Goal: Task Accomplishment & Management: Manage account settings

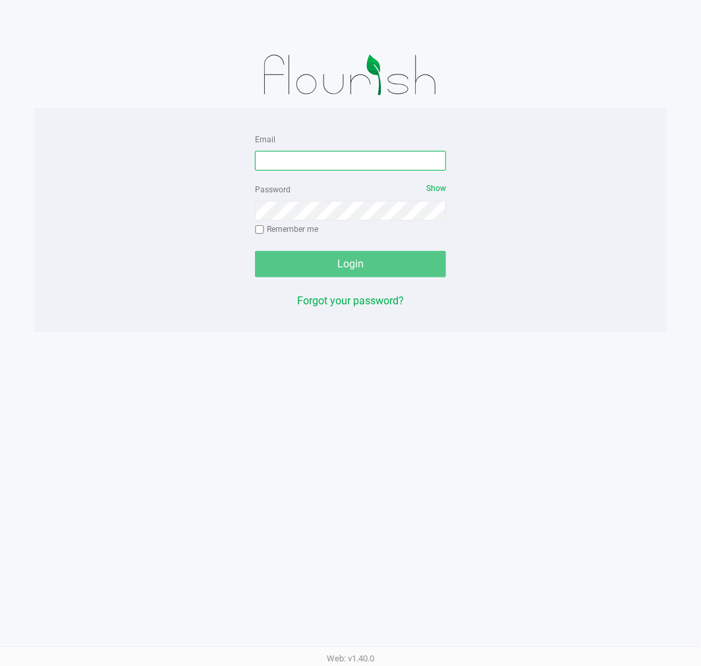
click at [360, 157] on input "Email" at bounding box center [350, 161] width 191 height 20
type input "[EMAIL_ADDRESS][DOMAIN_NAME]"
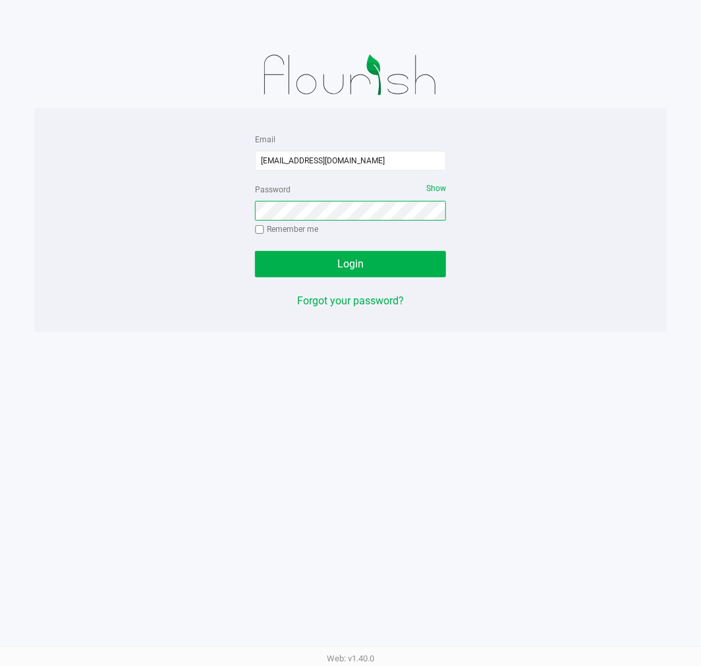
click at [255, 251] on button "Login" at bounding box center [350, 264] width 191 height 26
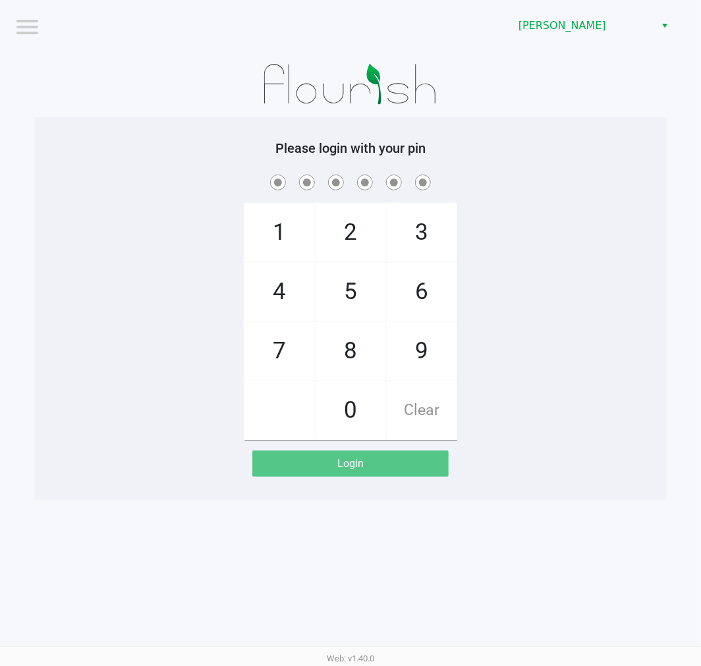
click at [220, 256] on div "1 4 7 2 5 8 0 3 6 9 Clear" at bounding box center [350, 306] width 633 height 268
checkbox input "true"
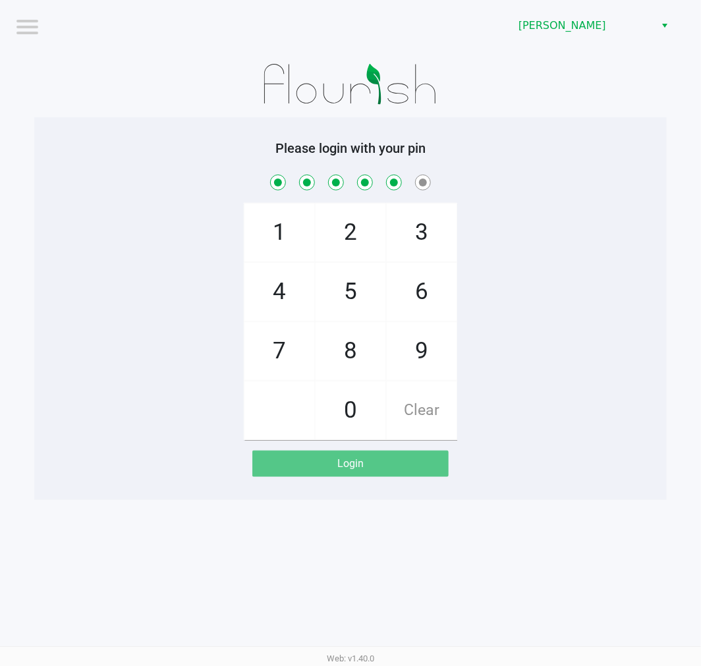
checkbox input "true"
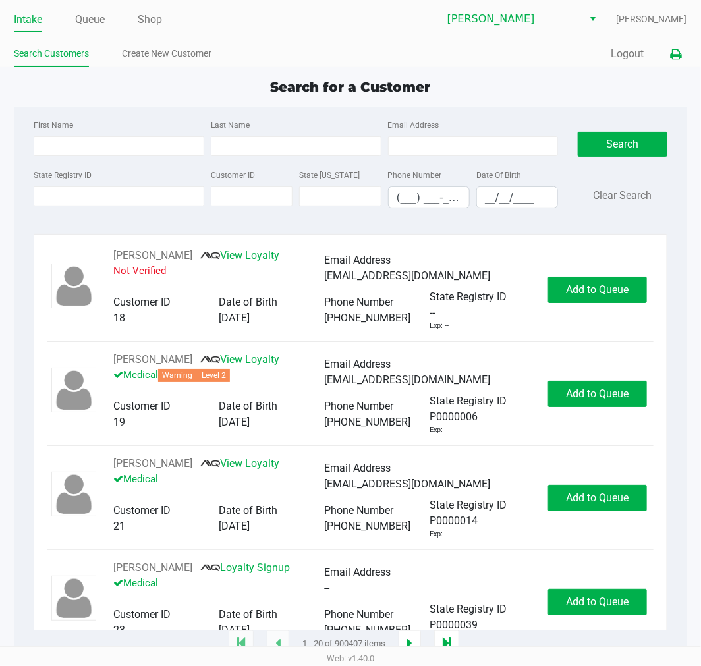
click at [682, 50] on button at bounding box center [677, 54] width 22 height 24
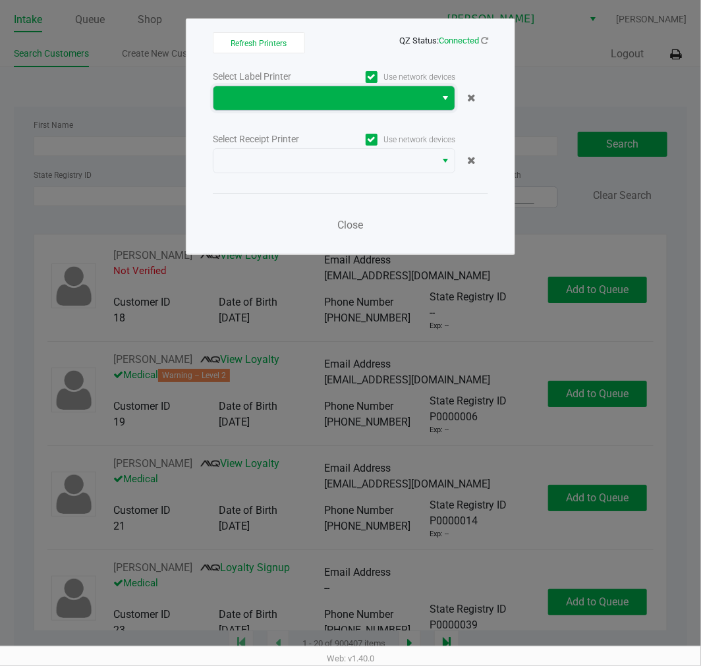
click at [346, 101] on span at bounding box center [324, 98] width 206 height 16
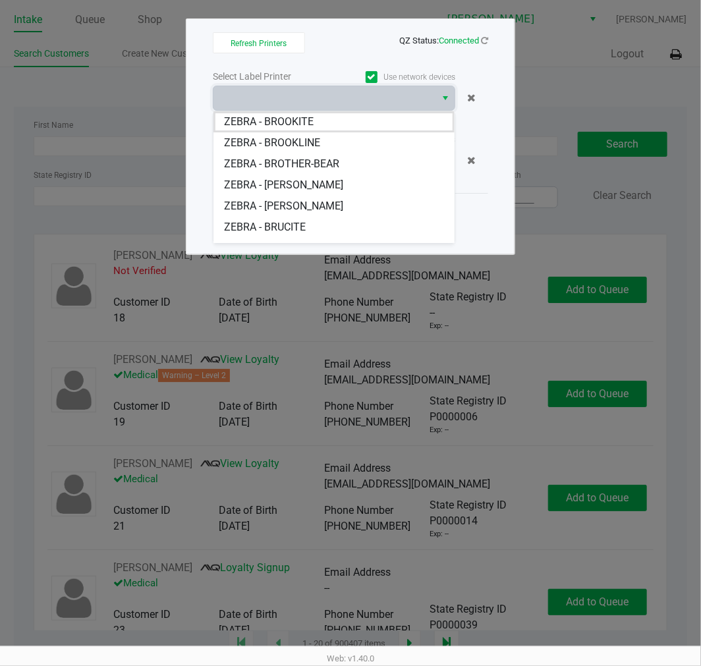
click at [317, 119] on BROOKITE "ZEBRA - BROOKITE" at bounding box center [333, 121] width 241 height 21
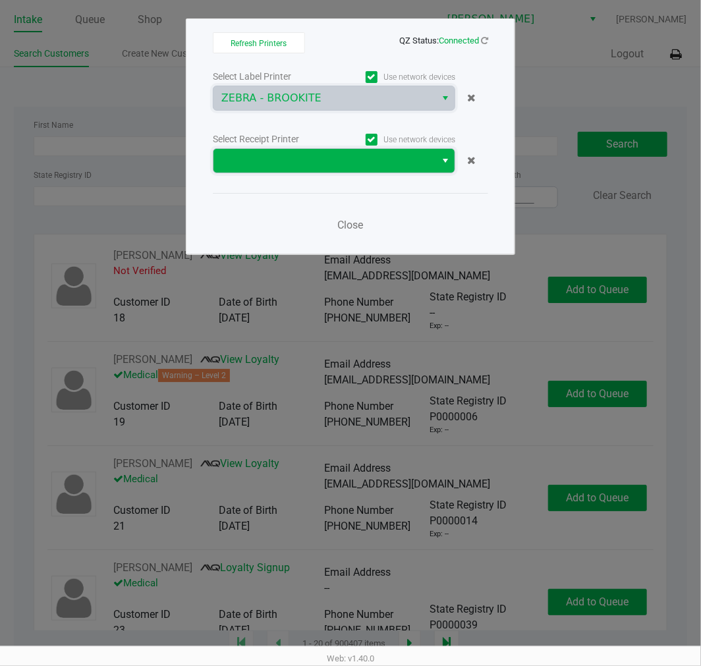
click at [305, 149] on span at bounding box center [324, 161] width 222 height 24
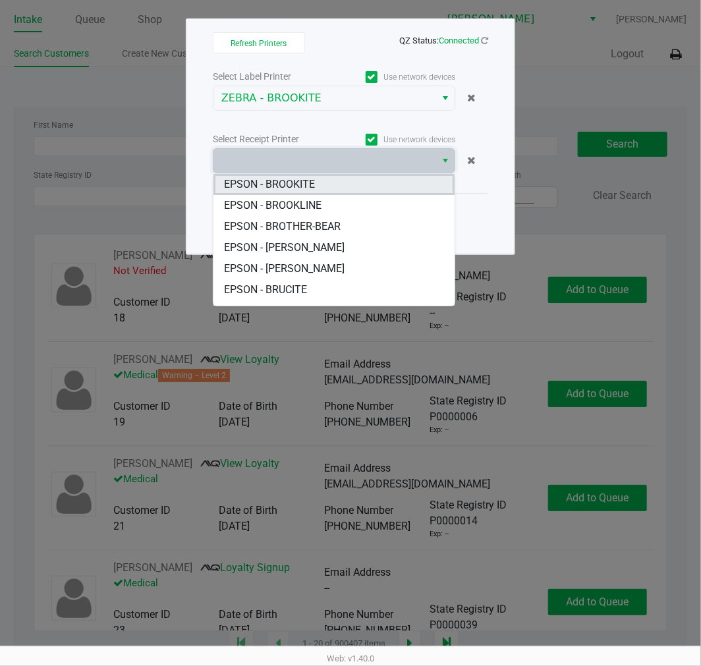
click at [295, 180] on span "EPSON - BROOKITE" at bounding box center [269, 185] width 91 height 16
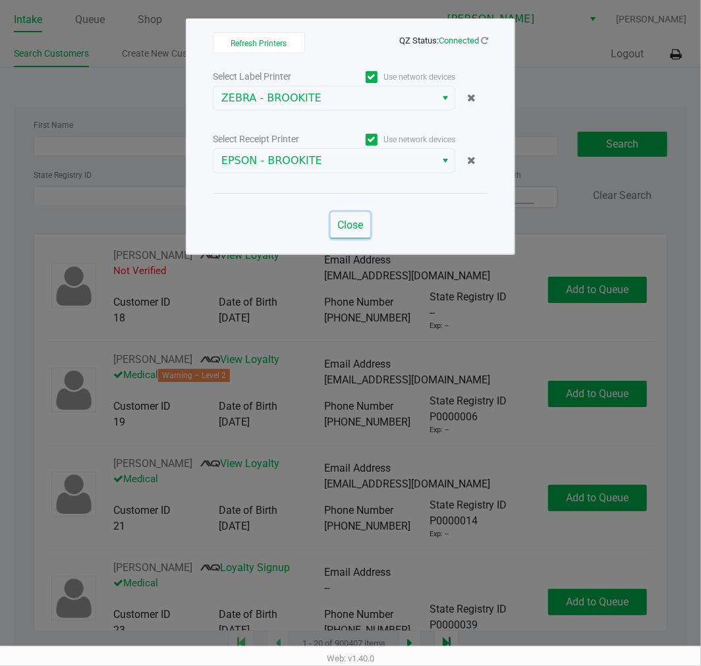
click at [347, 223] on span "Close" at bounding box center [351, 225] width 26 height 13
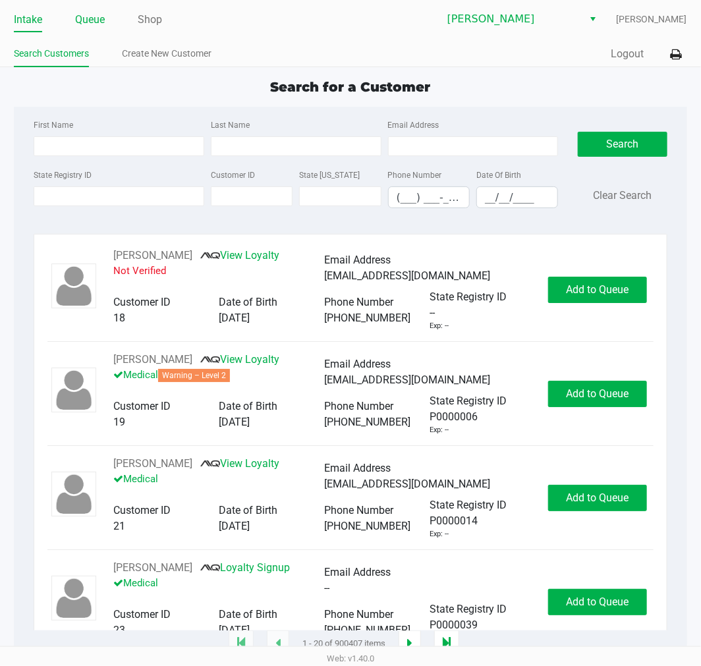
click at [102, 20] on link "Queue" at bounding box center [90, 20] width 30 height 18
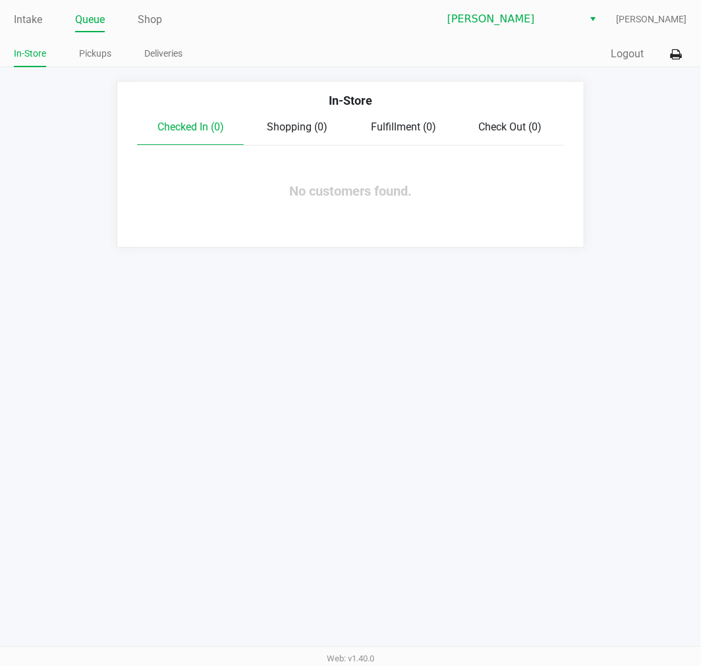
click at [119, 56] on ul "In-Store Pickups Deliveries" at bounding box center [182, 55] width 337 height 22
click at [108, 55] on link "Pickups" at bounding box center [95, 53] width 32 height 16
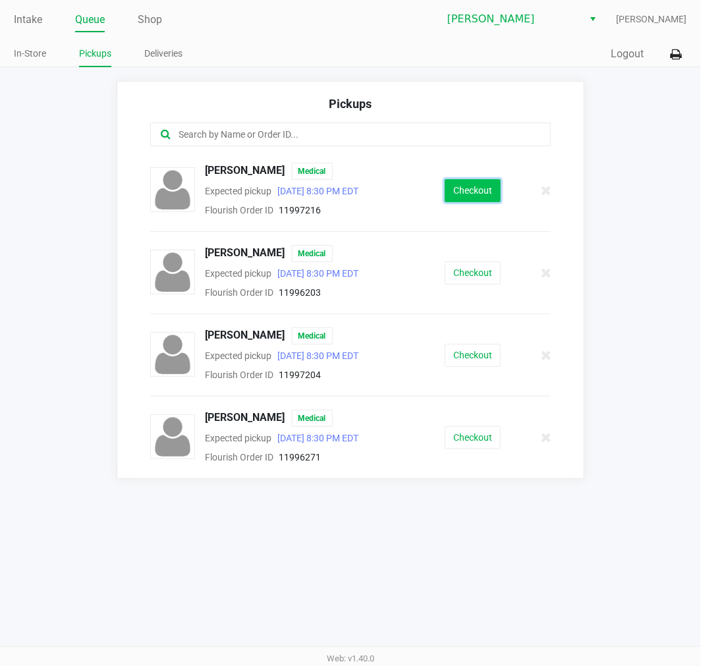
click at [478, 187] on button "Checkout" at bounding box center [473, 190] width 56 height 23
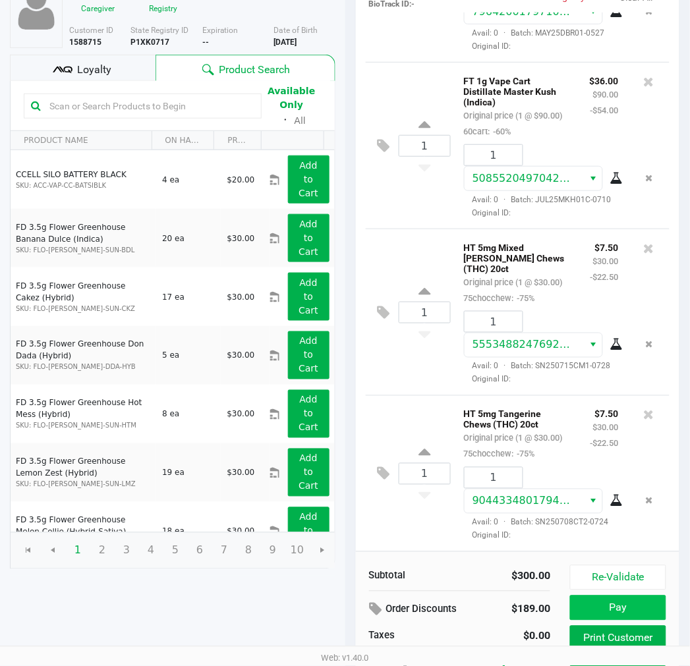
scroll to position [150, 0]
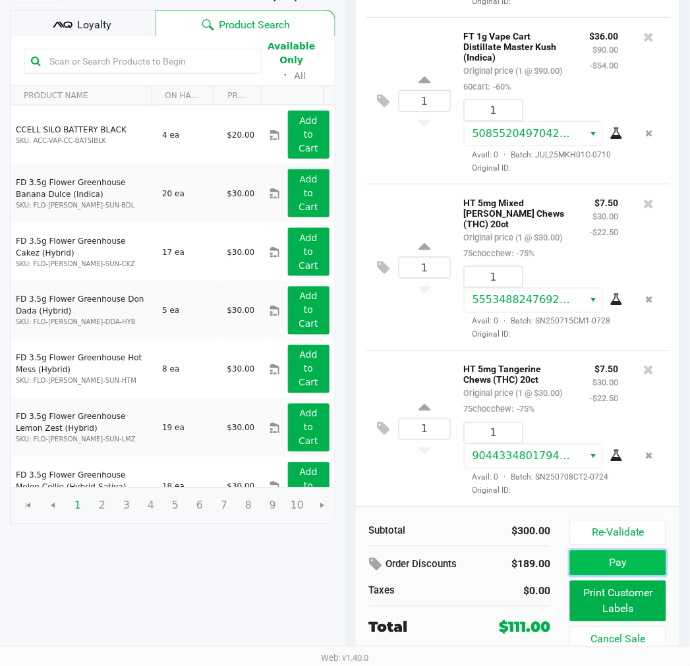
click at [608, 569] on button "Pay" at bounding box center [618, 563] width 96 height 25
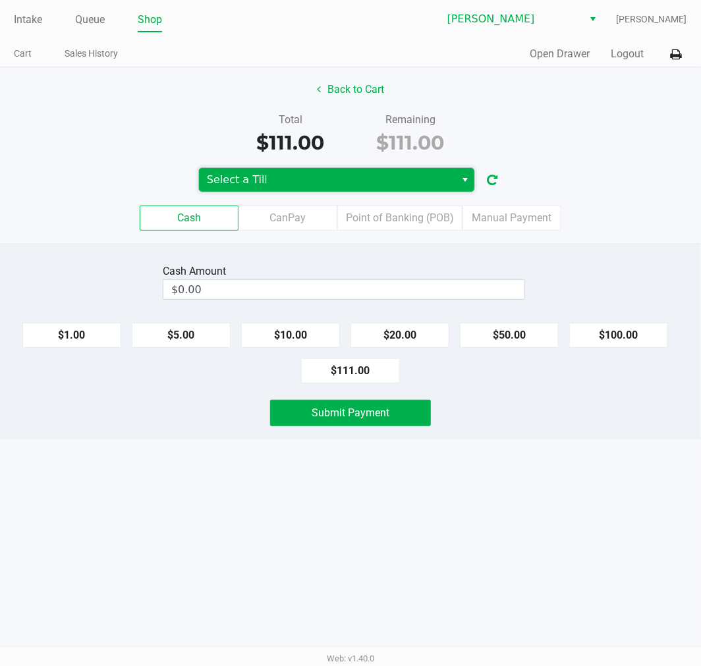
click at [325, 182] on span "Select a Till" at bounding box center [327, 180] width 241 height 16
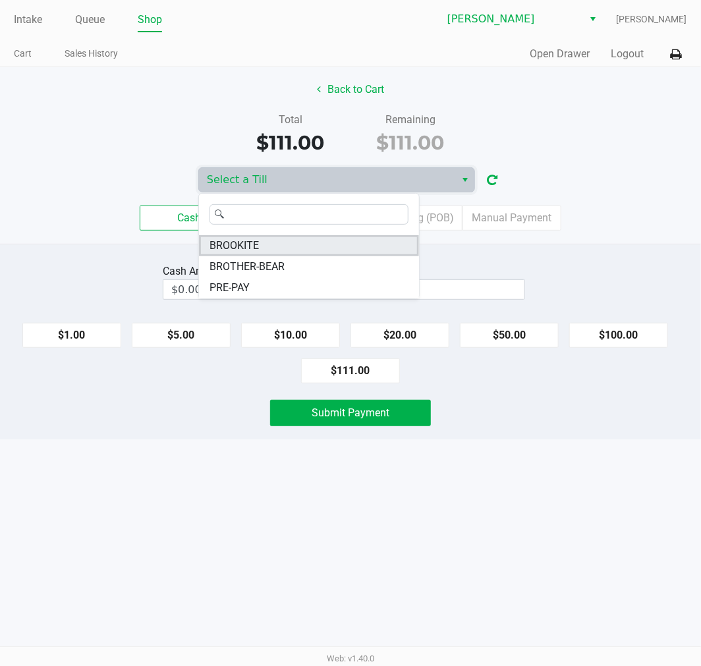
click at [281, 239] on li "BROOKITE" at bounding box center [309, 245] width 220 height 21
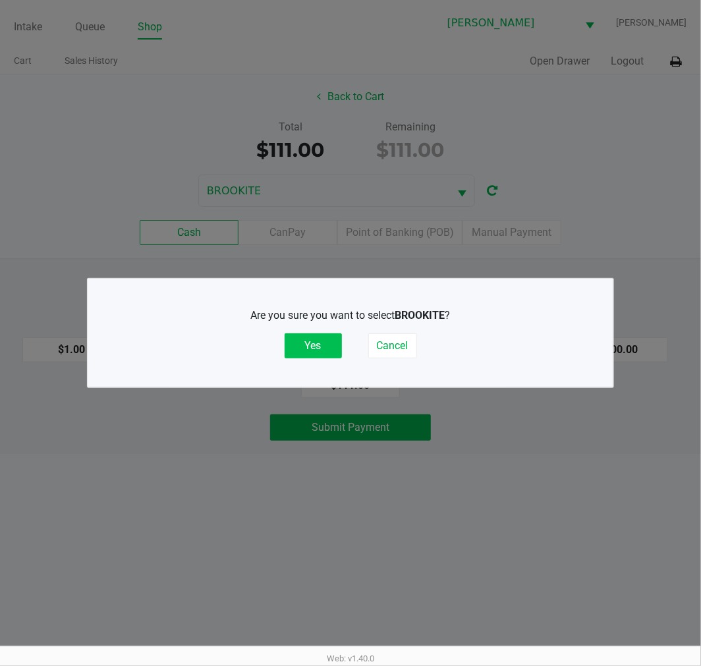
click at [310, 341] on button "Yes" at bounding box center [313, 345] width 57 height 25
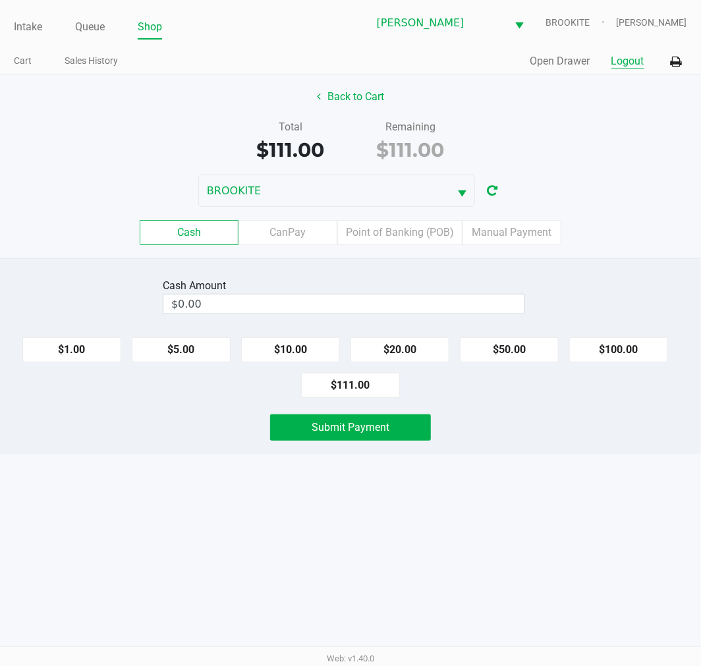
click at [617, 63] on button "Logout" at bounding box center [627, 61] width 33 height 16
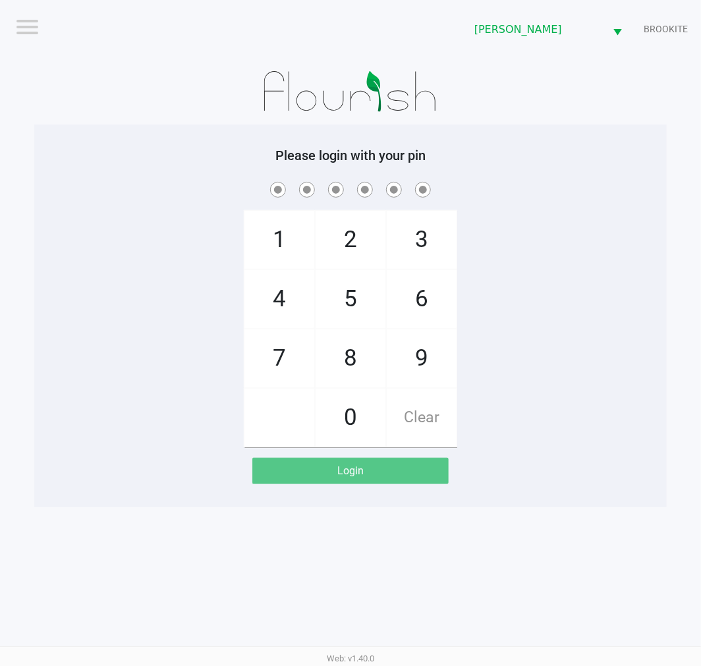
click at [101, 536] on div "Logout Clermont WC BROOKITE Please login with your pin 1 4 7 2 5 8 0 3 6 9 Clea…" at bounding box center [350, 333] width 701 height 666
click at [139, 435] on div "1 4 7 2 5 8 0 3 6 9 Clear" at bounding box center [350, 313] width 633 height 268
click at [188, 450] on div "Please login with your pin 1 4 7 2 5 8 0 3 6 9 Clear Login" at bounding box center [350, 316] width 633 height 337
click at [159, 330] on div "1 4 7 2 5 8 0 3 6 9 Clear" at bounding box center [350, 313] width 633 height 268
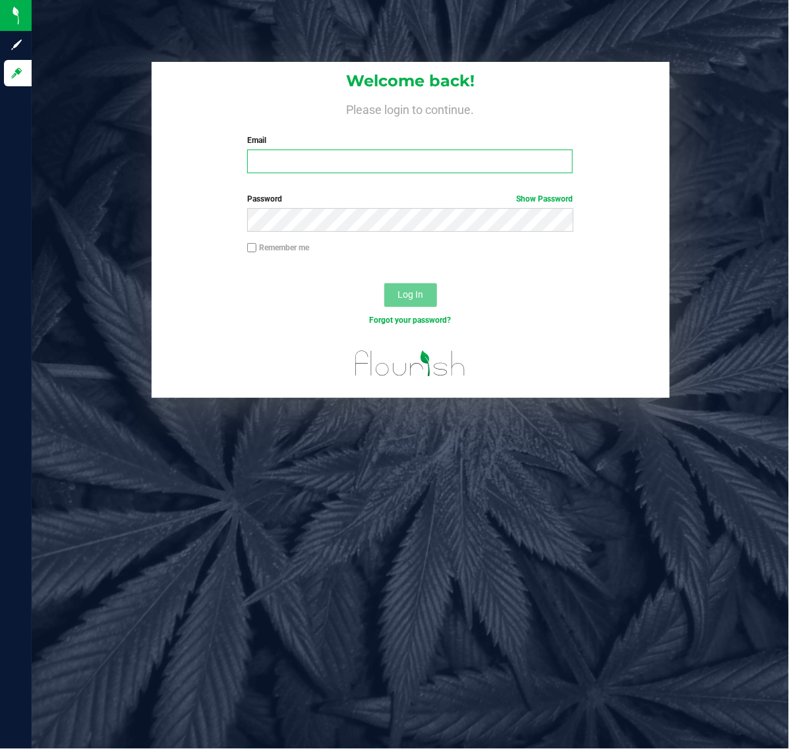
click at [456, 165] on input "Email" at bounding box center [410, 162] width 326 height 24
type input "[EMAIL_ADDRESS][DOMAIN_NAME]"
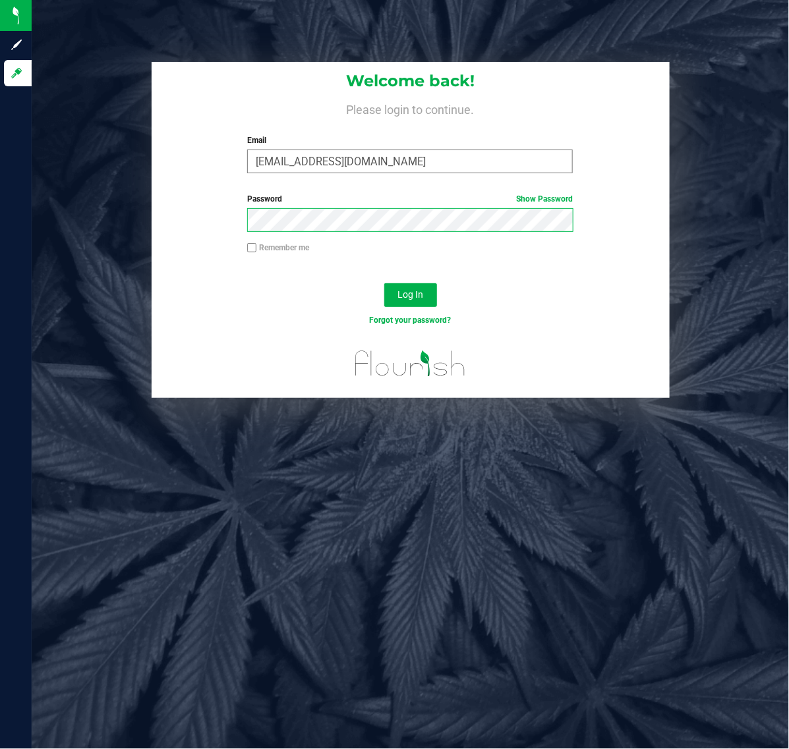
click at [384, 283] on button "Log In" at bounding box center [410, 295] width 53 height 24
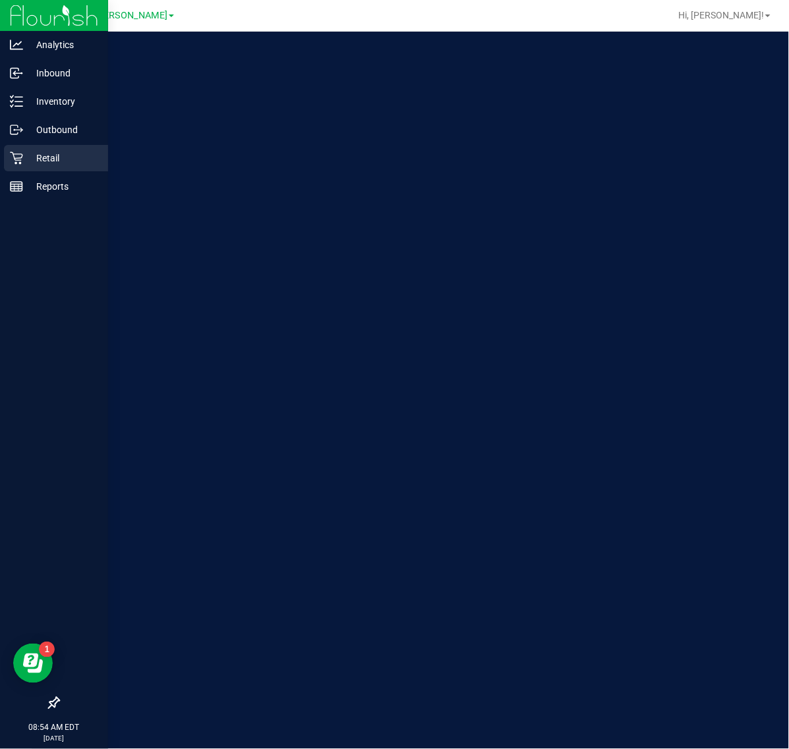
click at [16, 163] on icon at bounding box center [16, 158] width 13 height 13
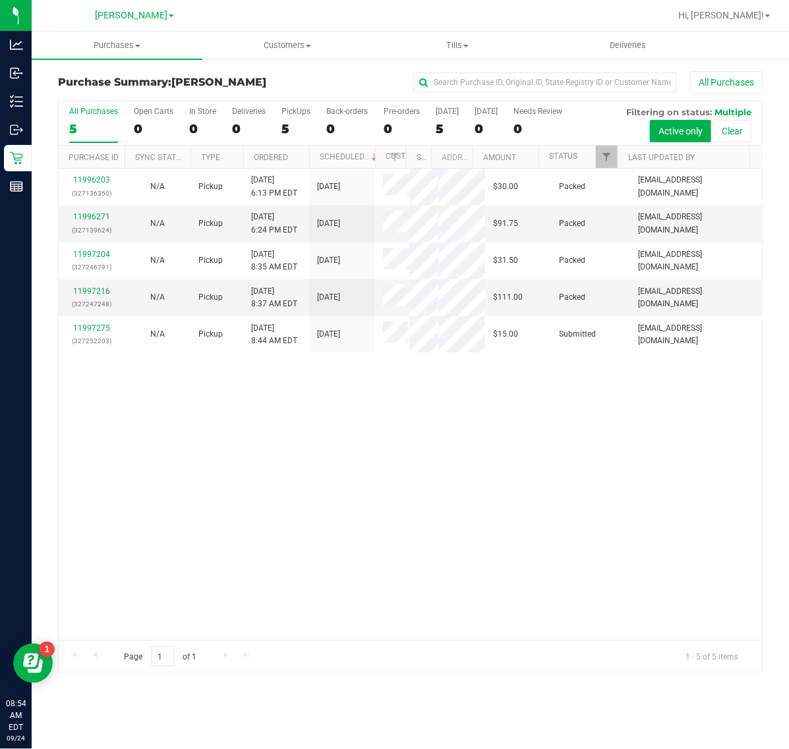
click at [254, 505] on div "11996203 (327136350) N/A Pickup [DATE] 6:13 PM EDT 9/24/2025 $30.00 Packed [EMA…" at bounding box center [410, 405] width 703 height 472
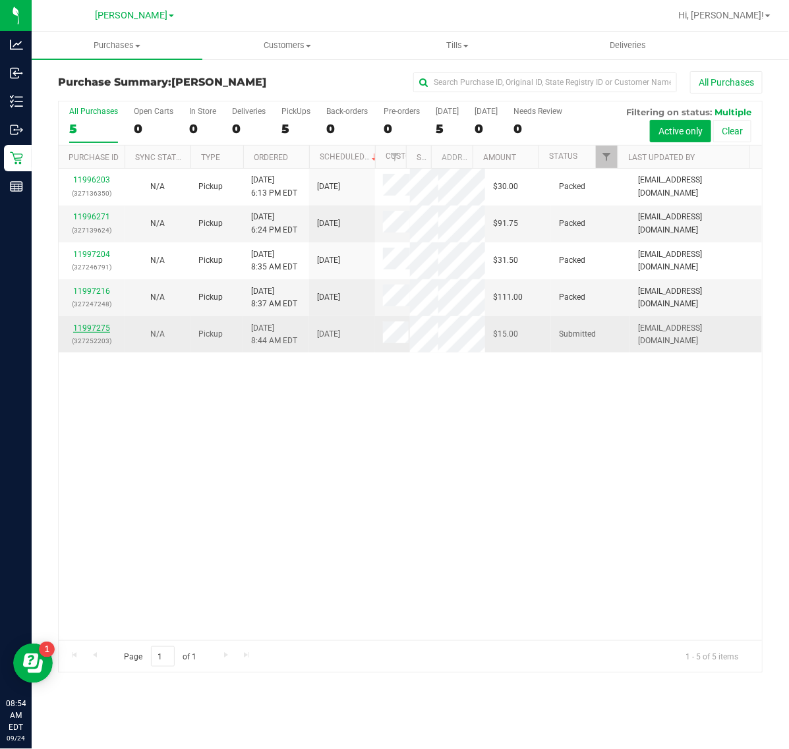
click at [94, 333] on link "11997275" at bounding box center [91, 328] width 37 height 9
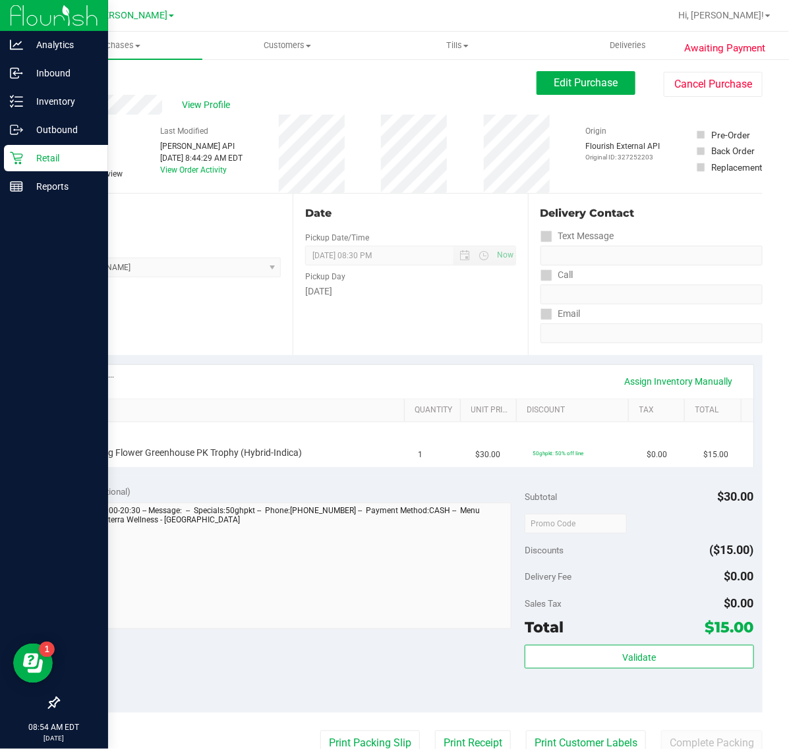
click at [18, 156] on icon at bounding box center [16, 158] width 13 height 13
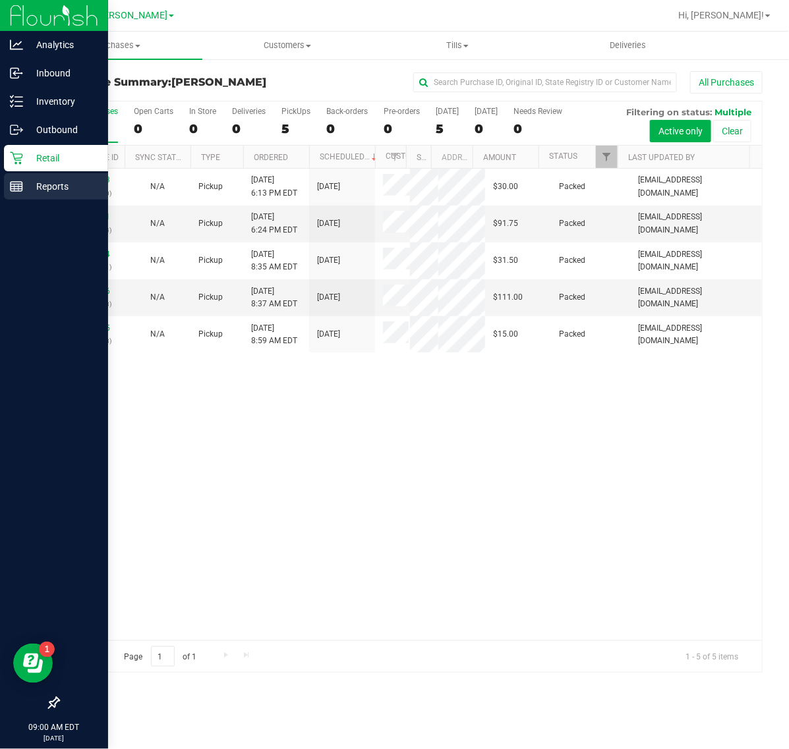
click at [46, 194] on div "Reports" at bounding box center [56, 186] width 104 height 26
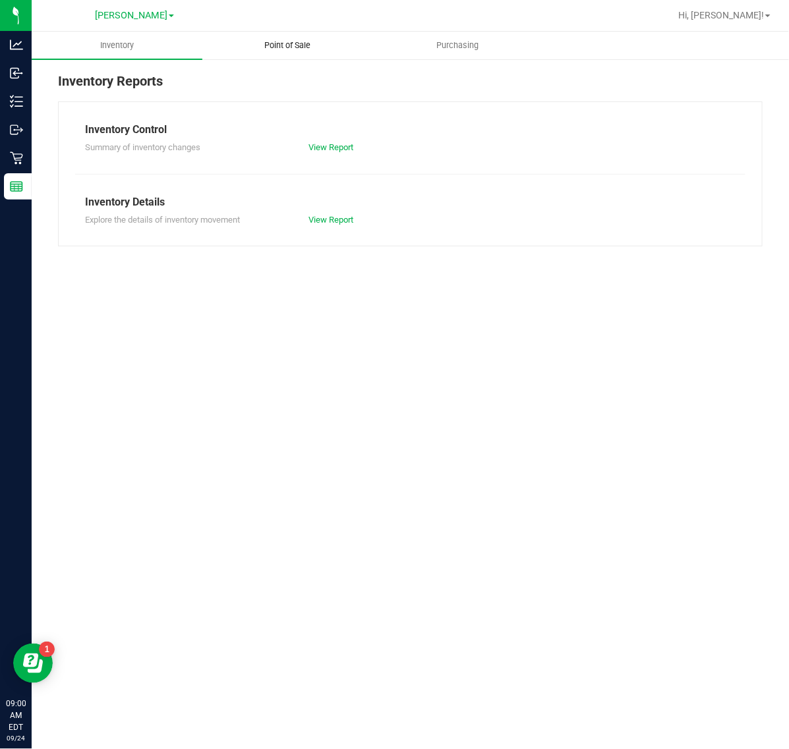
click at [285, 44] on span "Point of Sale" at bounding box center [287, 46] width 82 height 12
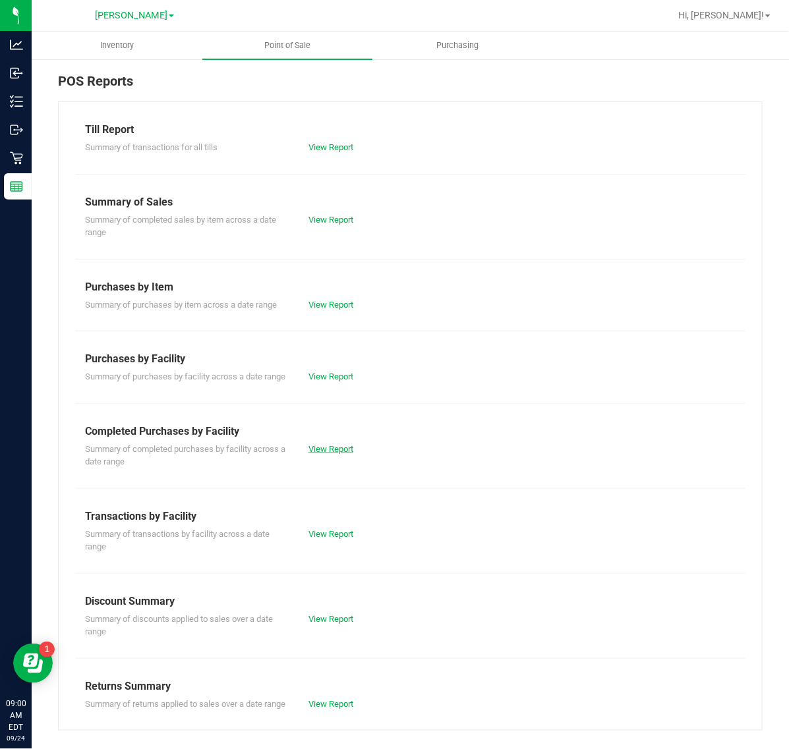
click at [343, 454] on link "View Report" at bounding box center [330, 449] width 45 height 10
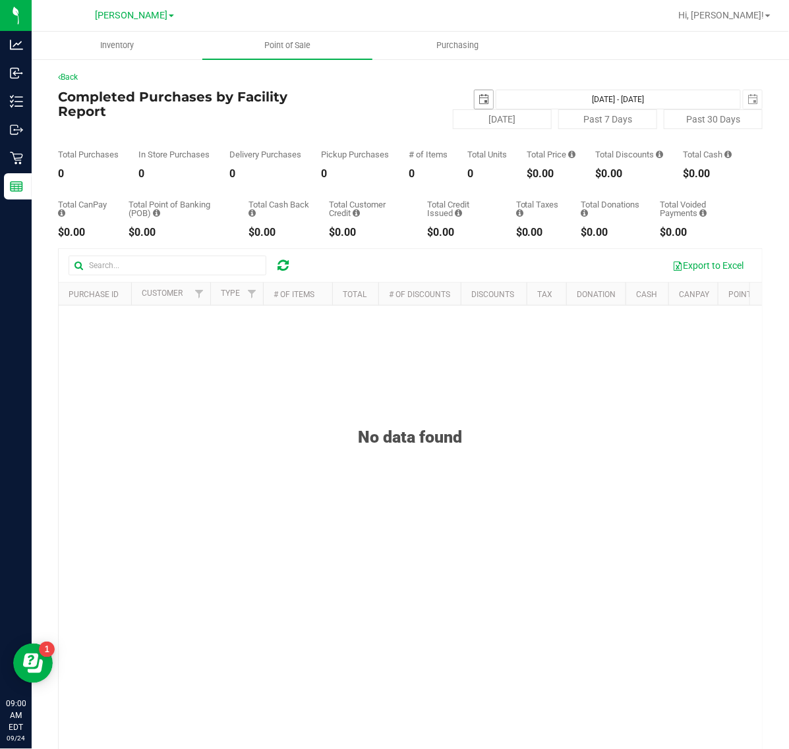
click at [478, 96] on span "select" at bounding box center [483, 99] width 11 height 11
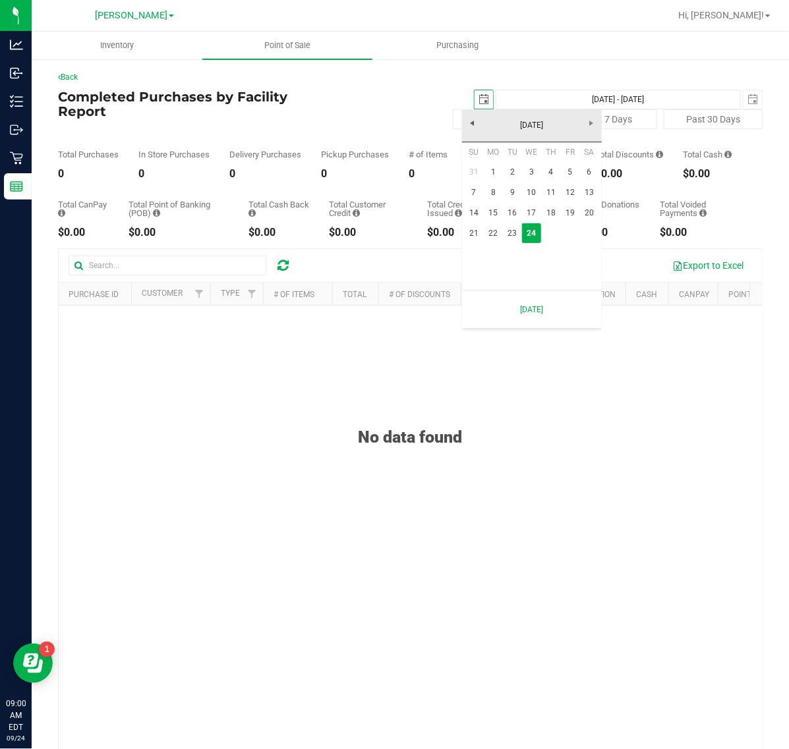
scroll to position [0, 33]
click at [503, 173] on link "2" at bounding box center [512, 172] width 19 height 20
type input "[DATE]"
type input "[DATE] - [DATE]"
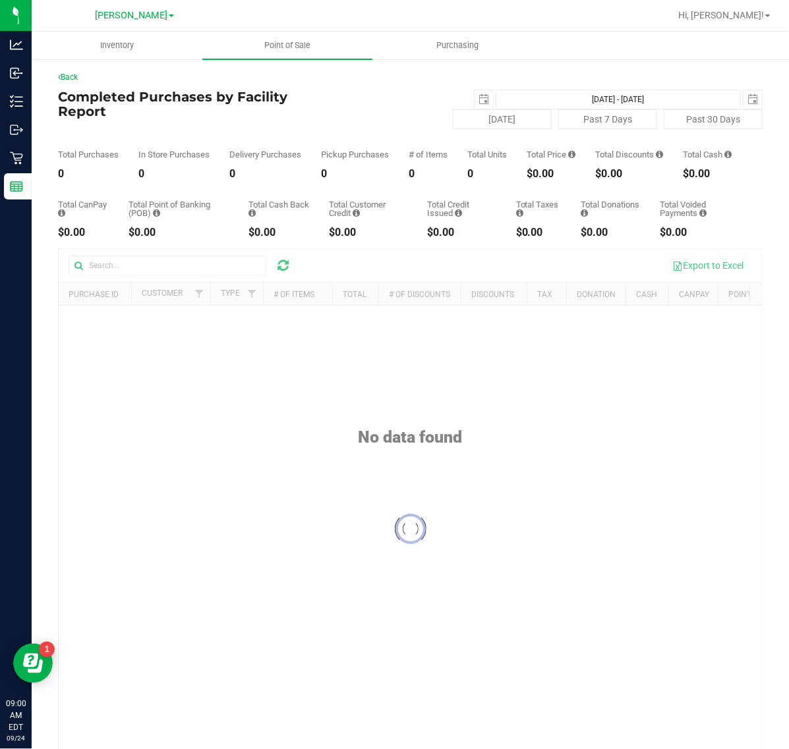
click at [458, 103] on div "[DATE] [DATE] - [DATE] [DATE]" at bounding box center [528, 100] width 490 height 20
click at [478, 94] on span "select" at bounding box center [483, 99] width 18 height 18
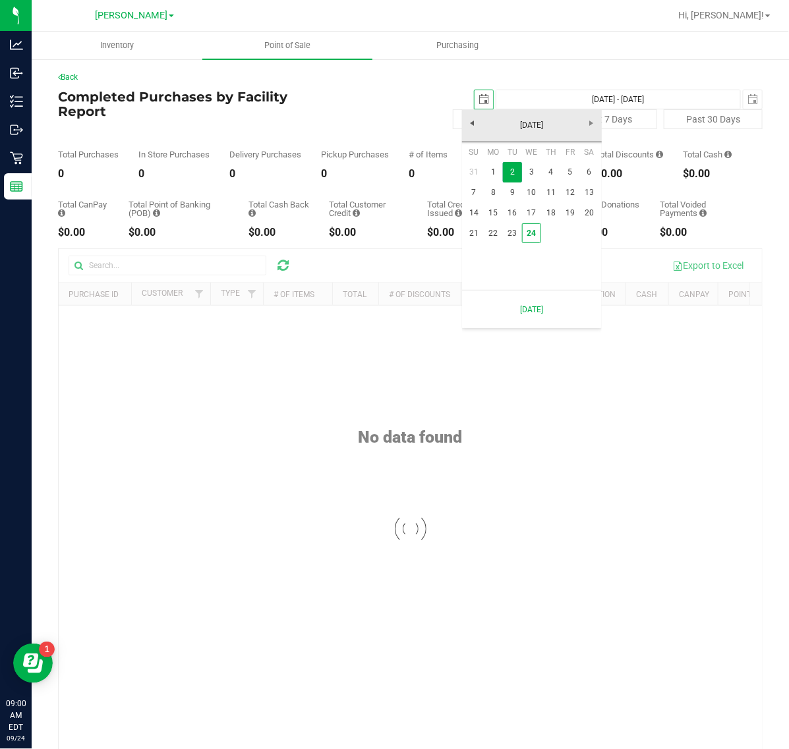
scroll to position [0, 33]
click at [485, 169] on link "1" at bounding box center [493, 172] width 19 height 20
type input "[DATE]"
type input "[DATE] - [DATE]"
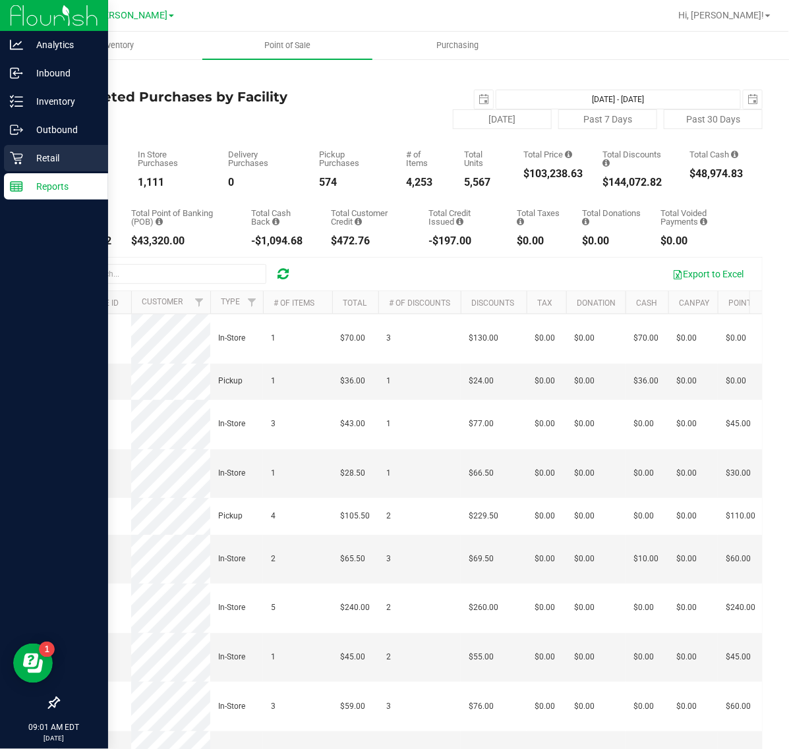
click at [25, 165] on p "Retail" at bounding box center [62, 158] width 79 height 16
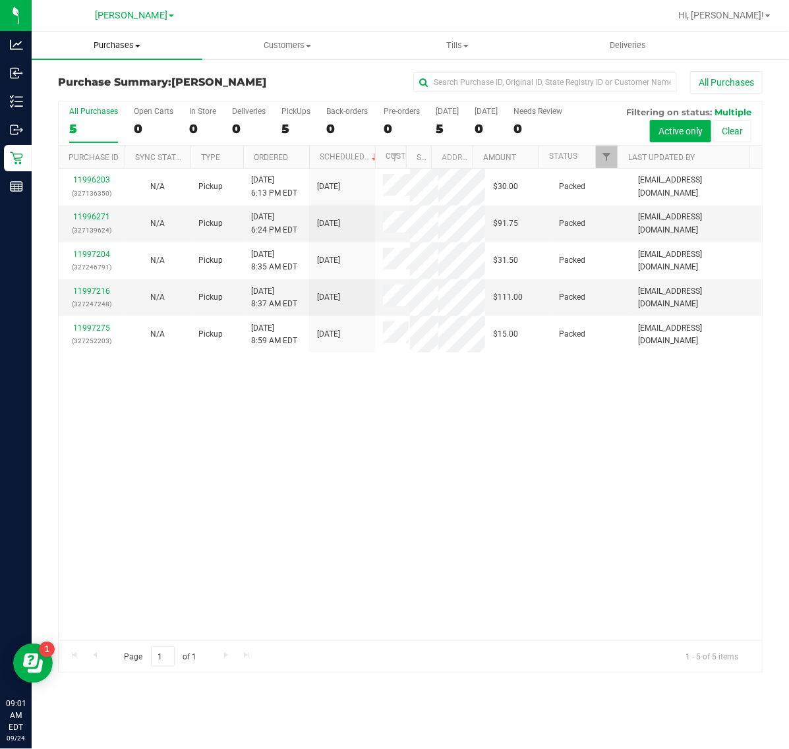
click at [122, 47] on span "Purchases" at bounding box center [117, 46] width 171 height 12
click at [109, 93] on span "Fulfillment" at bounding box center [73, 95] width 82 height 11
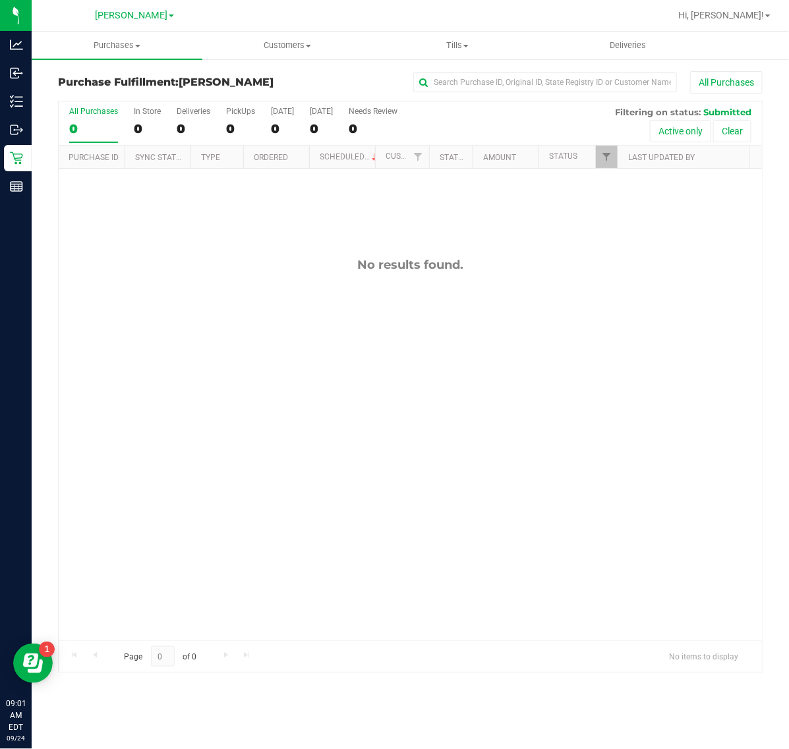
click at [407, 514] on div "No results found." at bounding box center [410, 449] width 703 height 561
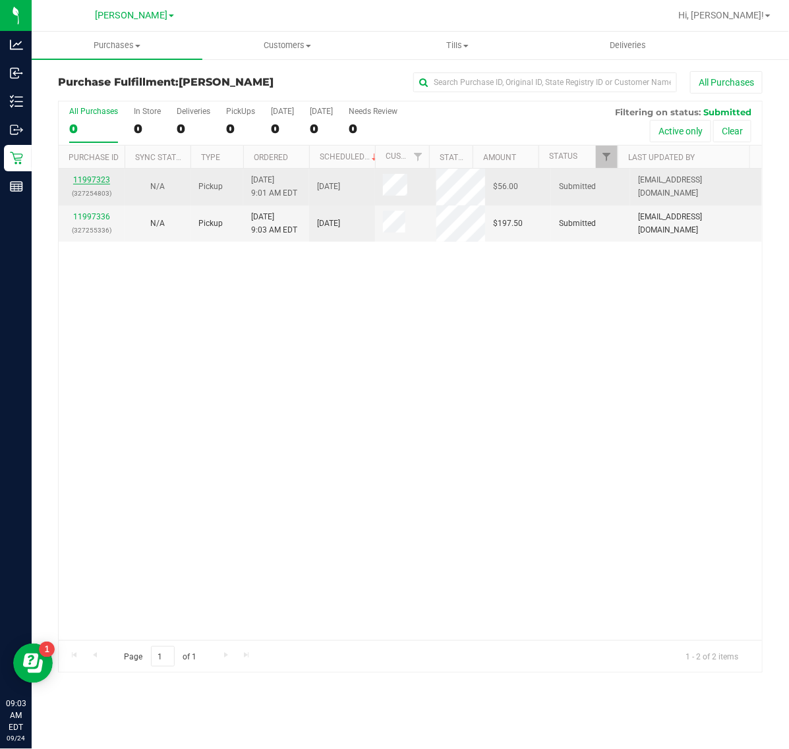
click at [84, 179] on link "11997323" at bounding box center [91, 179] width 37 height 9
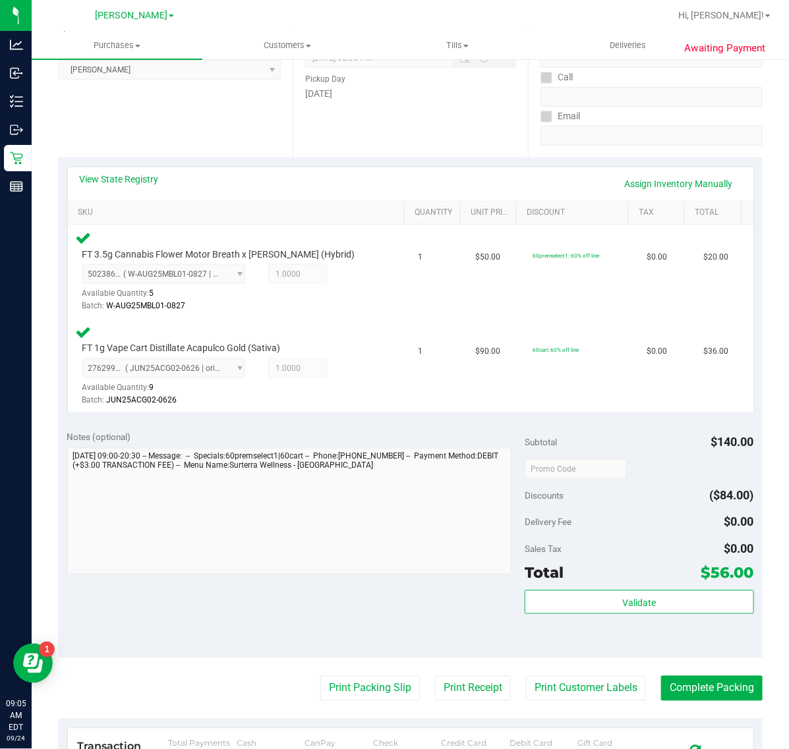
scroll to position [329, 0]
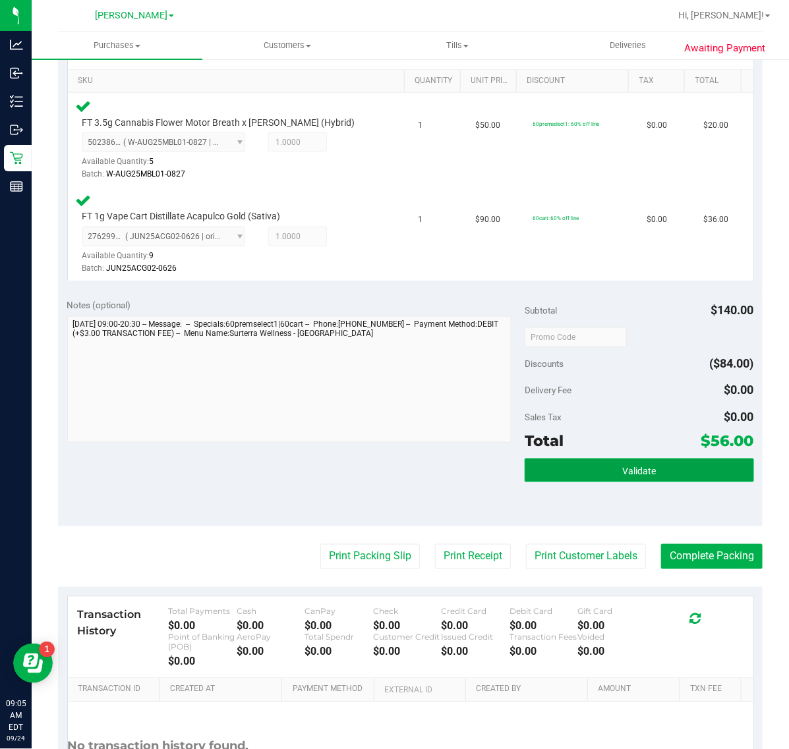
click at [548, 460] on button "Validate" at bounding box center [639, 471] width 229 height 24
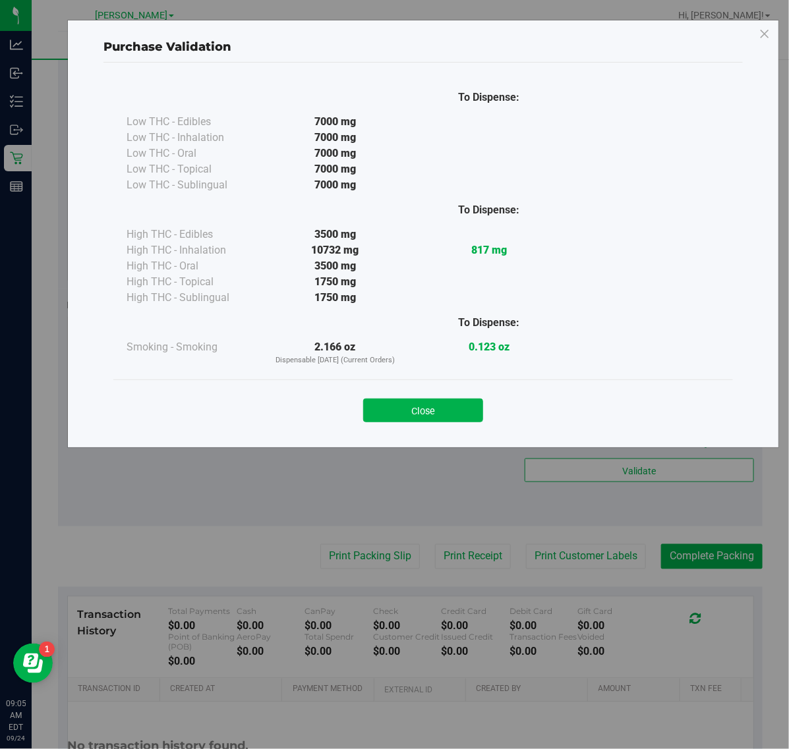
click at [446, 396] on div "Close" at bounding box center [423, 406] width 600 height 33
click at [384, 413] on button "Close" at bounding box center [423, 411] width 120 height 24
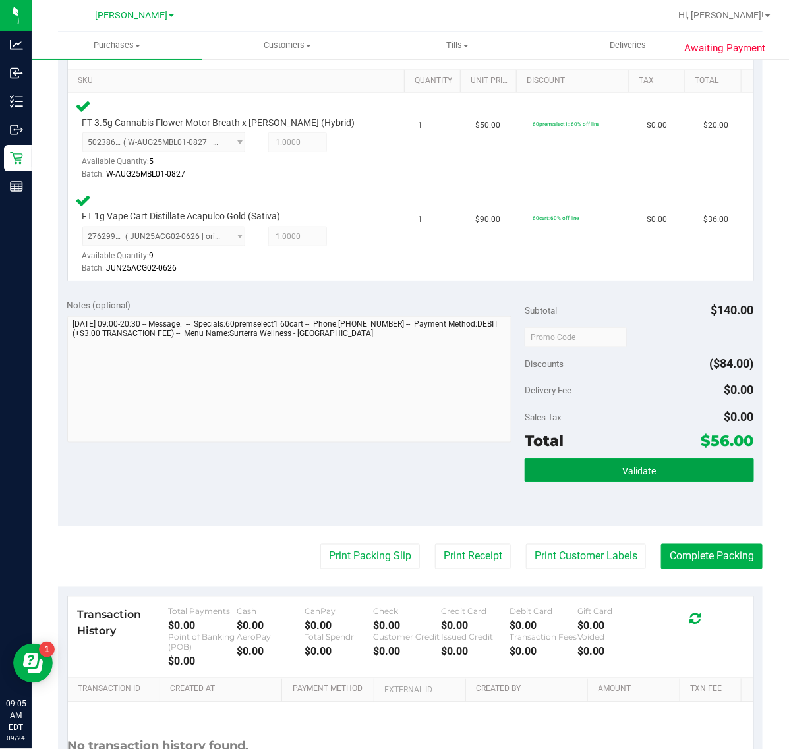
click at [583, 471] on button "Validate" at bounding box center [639, 471] width 229 height 24
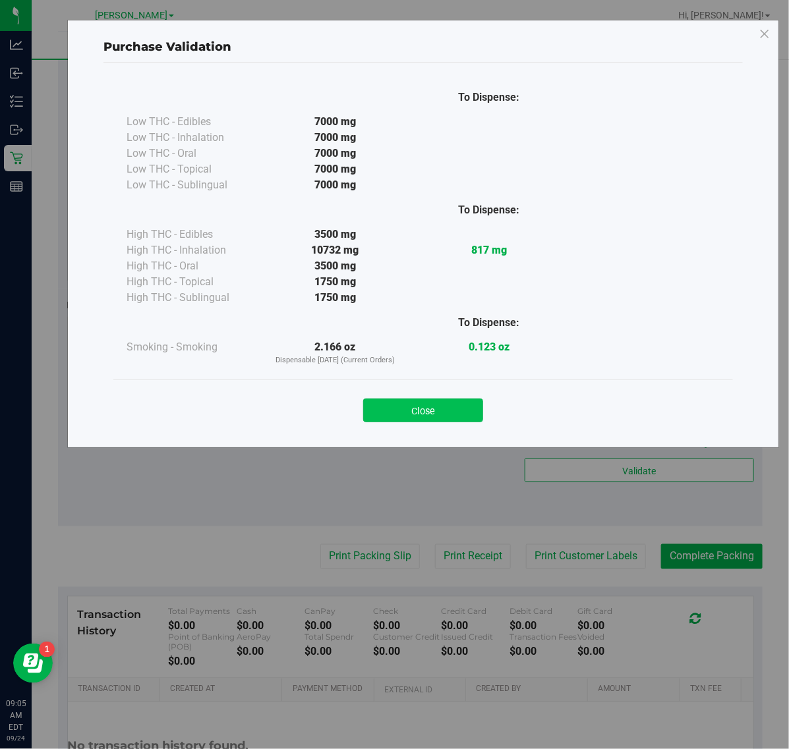
click at [440, 411] on button "Close" at bounding box center [423, 411] width 120 height 24
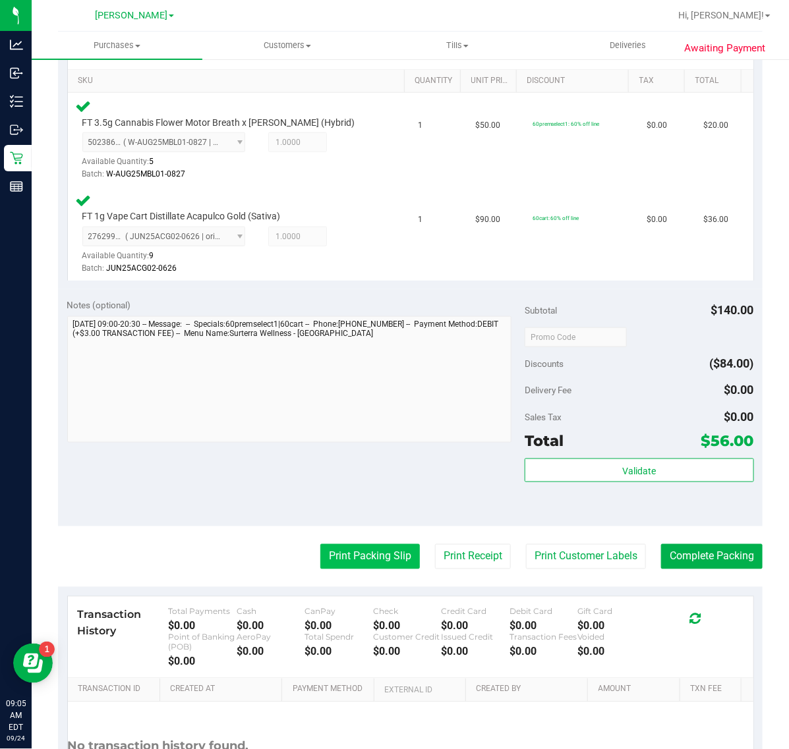
click at [335, 565] on button "Print Packing Slip" at bounding box center [370, 556] width 100 height 25
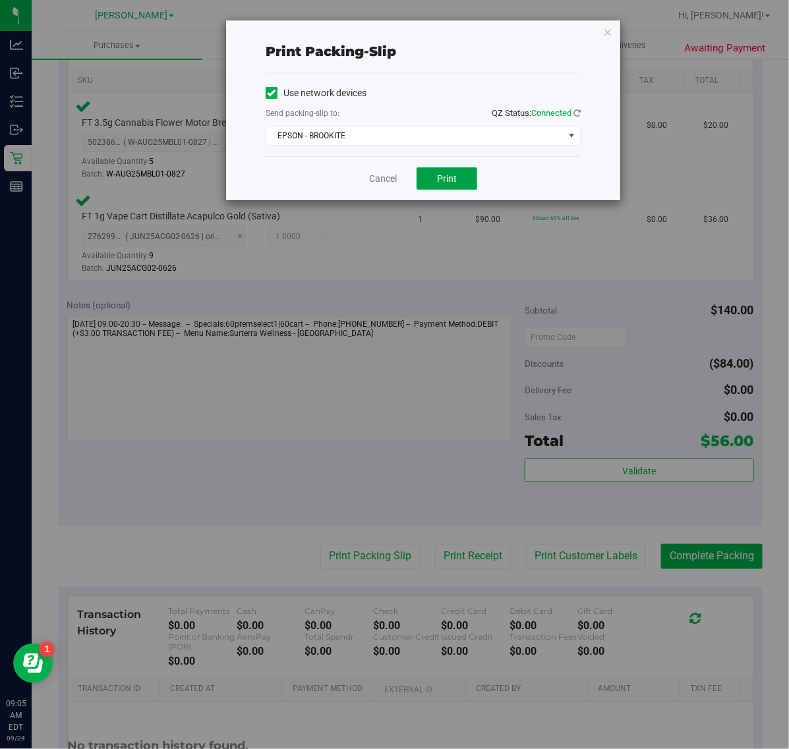
click at [435, 180] on button "Print" at bounding box center [446, 178] width 61 height 22
click at [379, 177] on link "Cancel" at bounding box center [383, 179] width 28 height 14
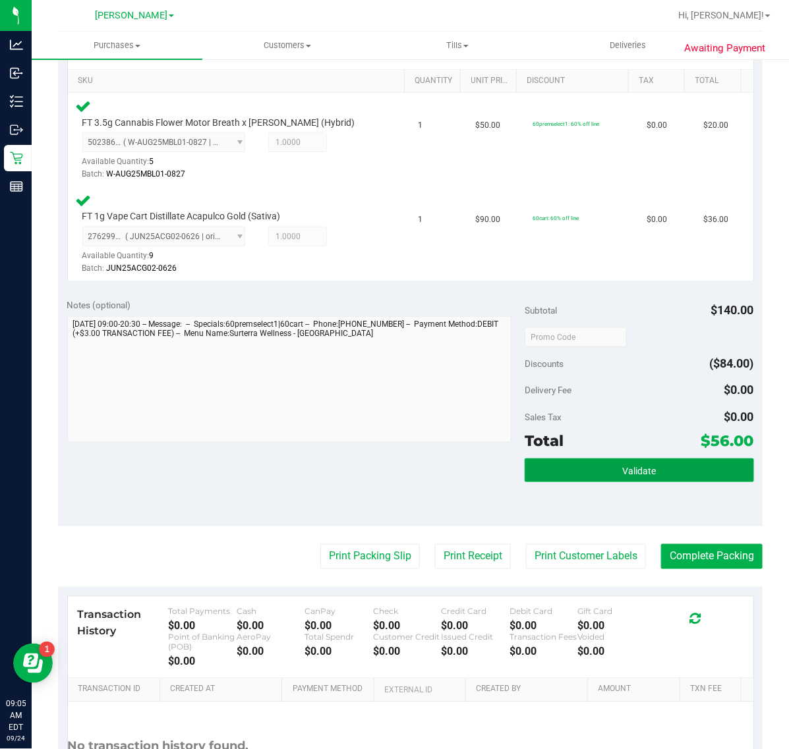
click at [637, 469] on span "Validate" at bounding box center [639, 471] width 34 height 11
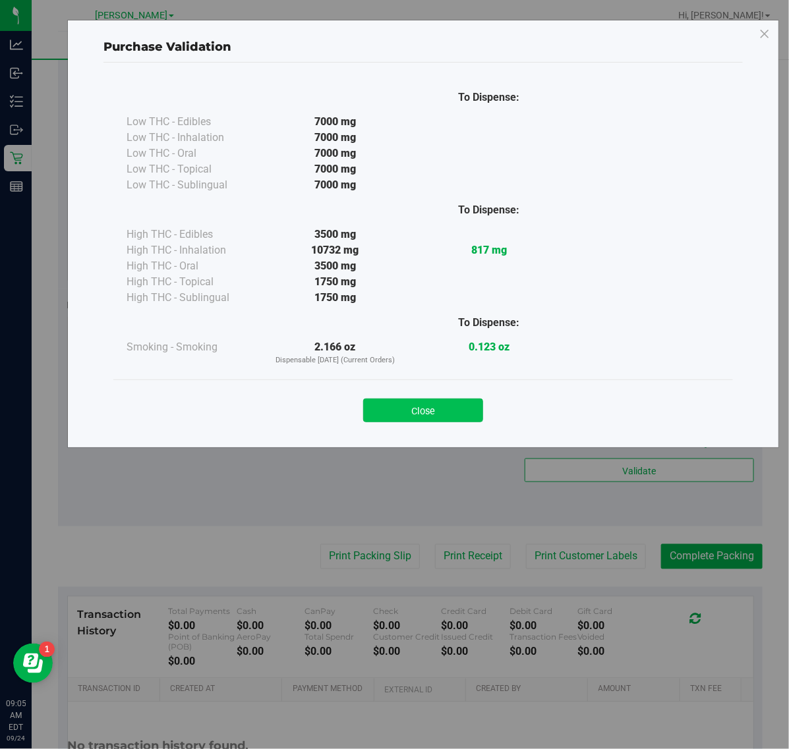
click at [434, 417] on button "Close" at bounding box center [423, 411] width 120 height 24
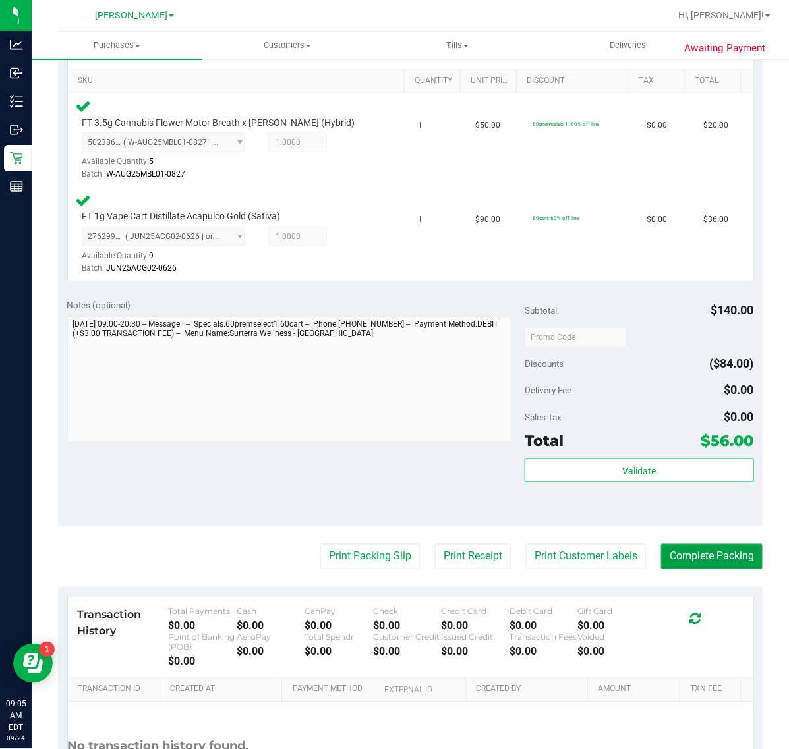
click at [683, 554] on button "Complete Packing" at bounding box center [711, 556] width 101 height 25
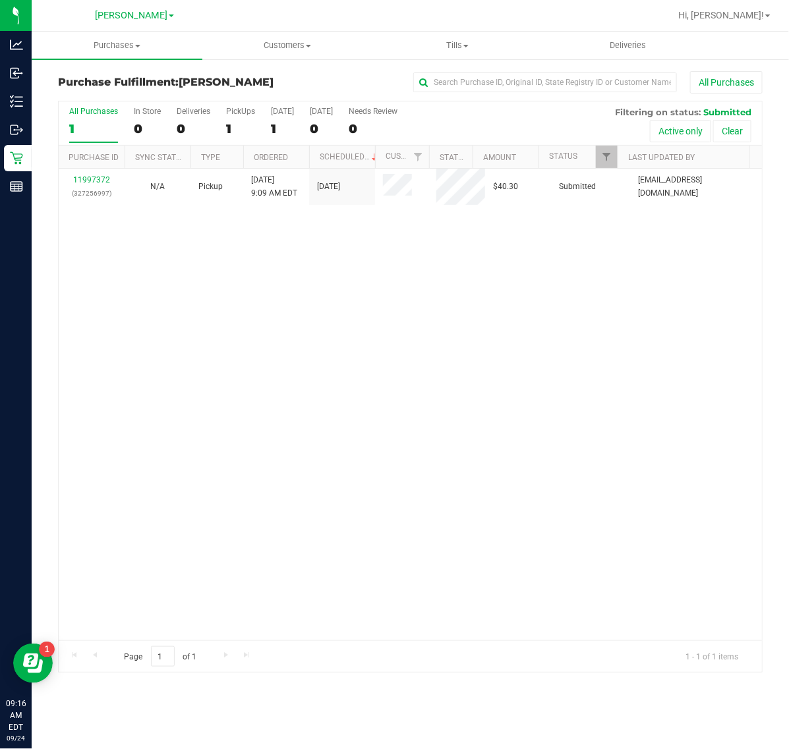
click at [423, 565] on div "11997372 (327256997) N/A Pickup [DATE] 9:09 AM EDT 9/24/2025 $40.30 Submitted […" at bounding box center [410, 405] width 703 height 472
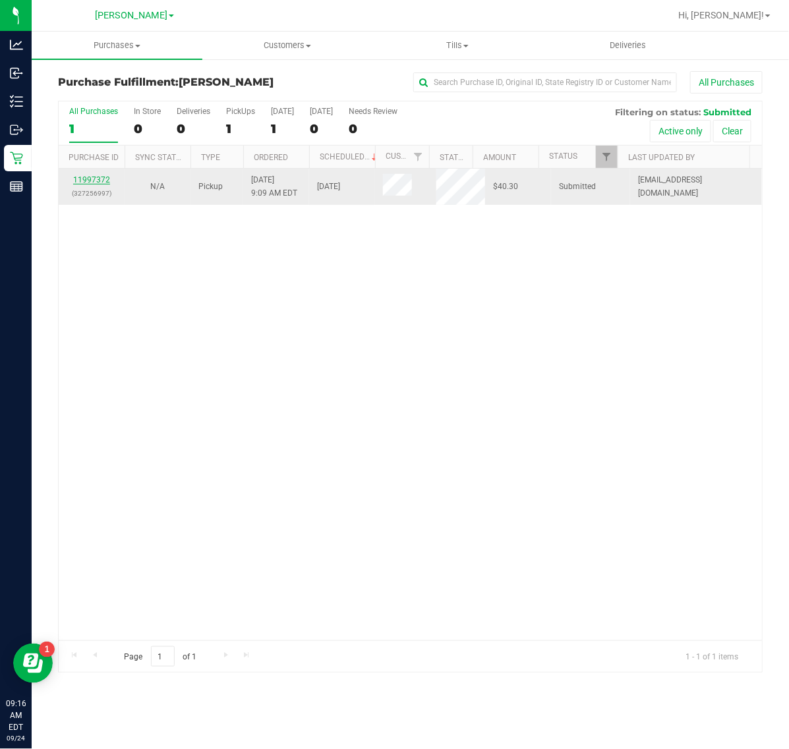
click at [100, 180] on link "11997372" at bounding box center [91, 179] width 37 height 9
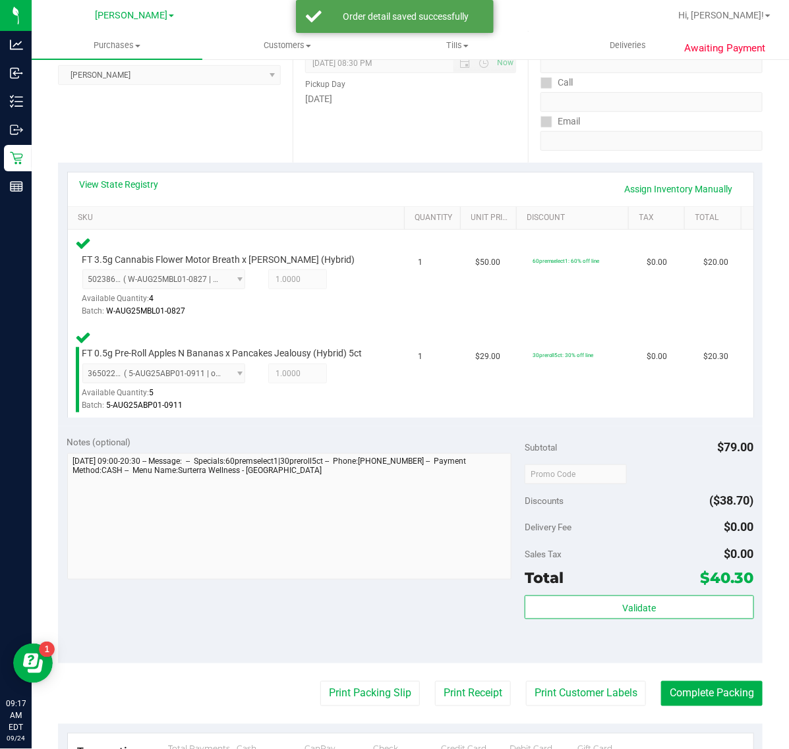
scroll to position [412, 0]
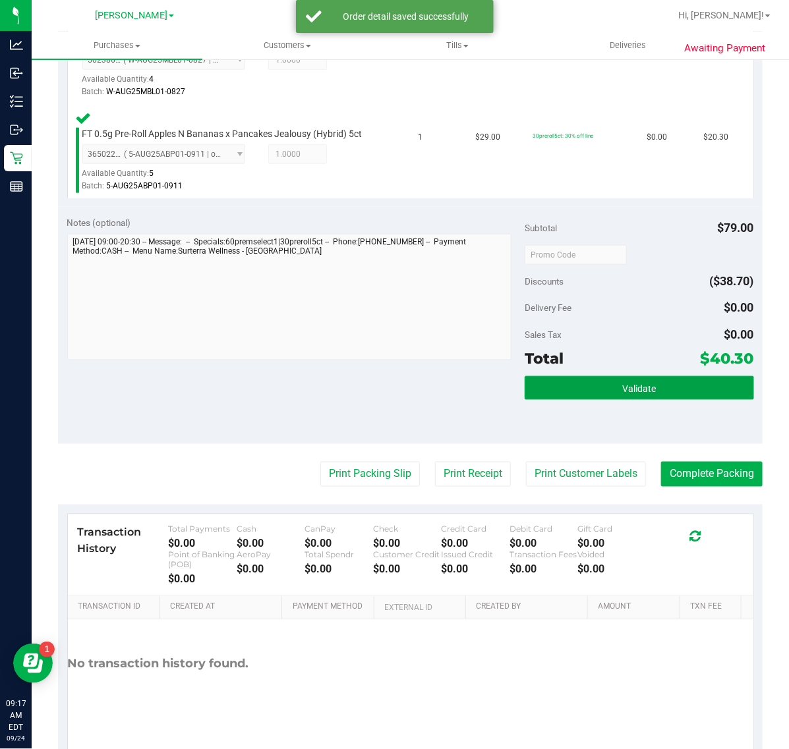
click at [621, 395] on button "Validate" at bounding box center [639, 388] width 229 height 24
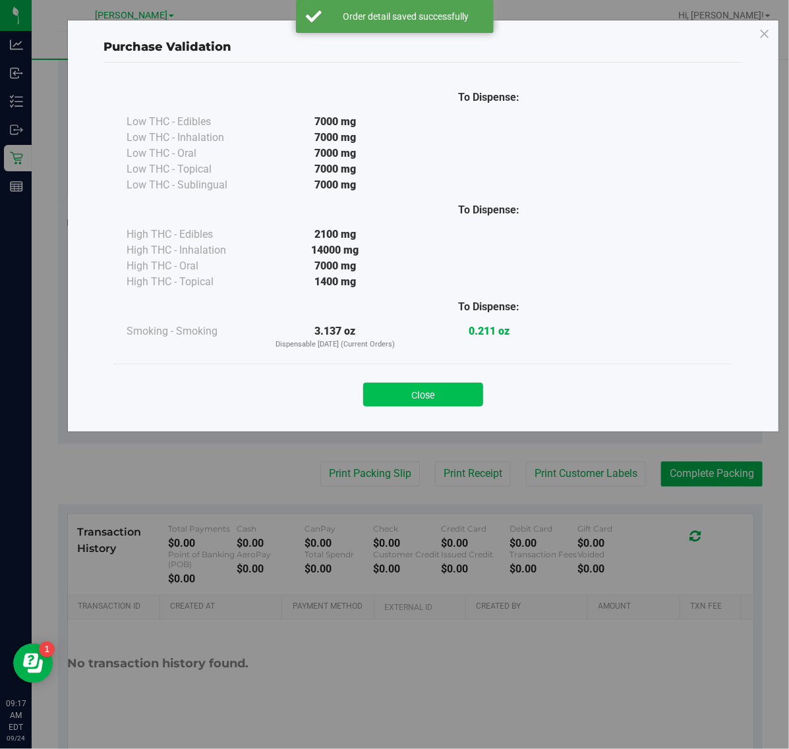
click at [438, 389] on button "Close" at bounding box center [423, 395] width 120 height 24
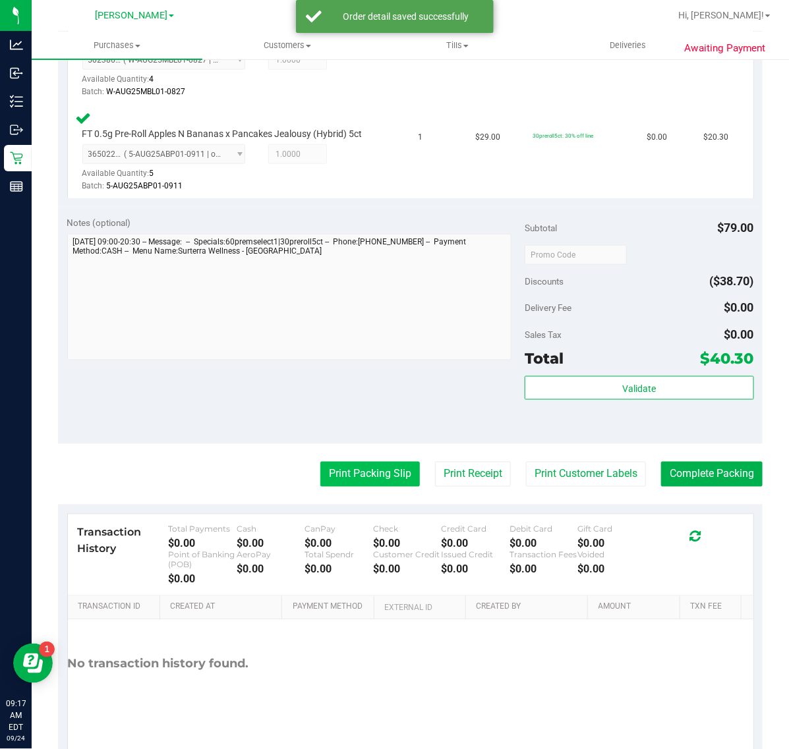
click at [364, 465] on button "Print Packing Slip" at bounding box center [370, 474] width 100 height 25
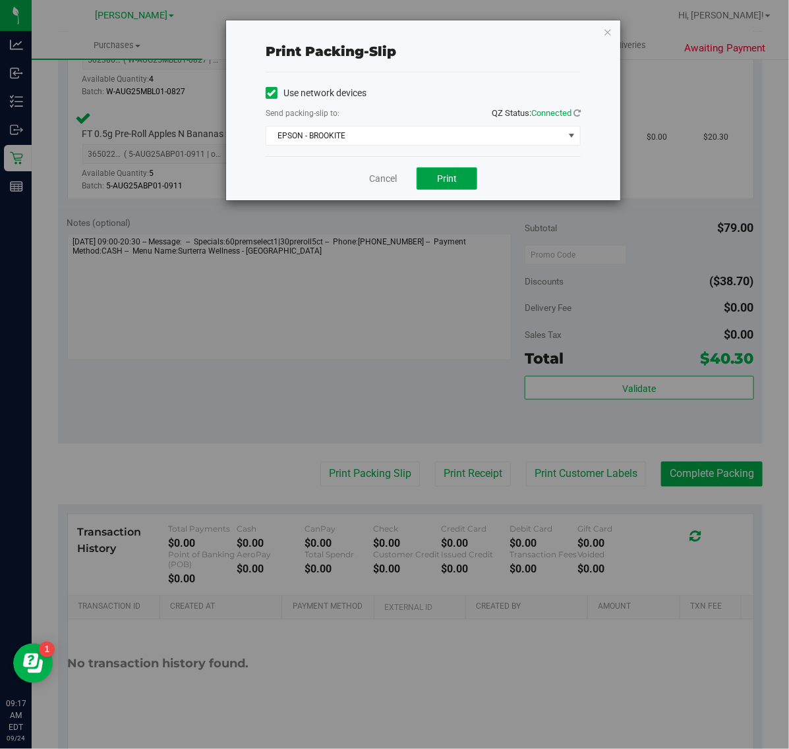
click at [443, 182] on span "Print" at bounding box center [447, 178] width 20 height 11
click at [389, 177] on link "Cancel" at bounding box center [383, 179] width 28 height 14
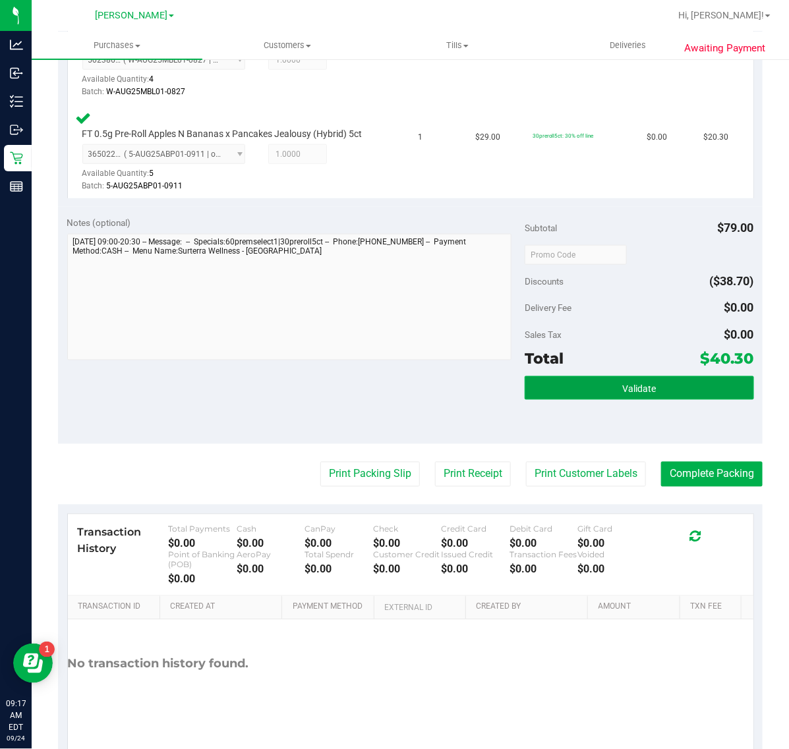
click at [647, 380] on button "Validate" at bounding box center [639, 388] width 229 height 24
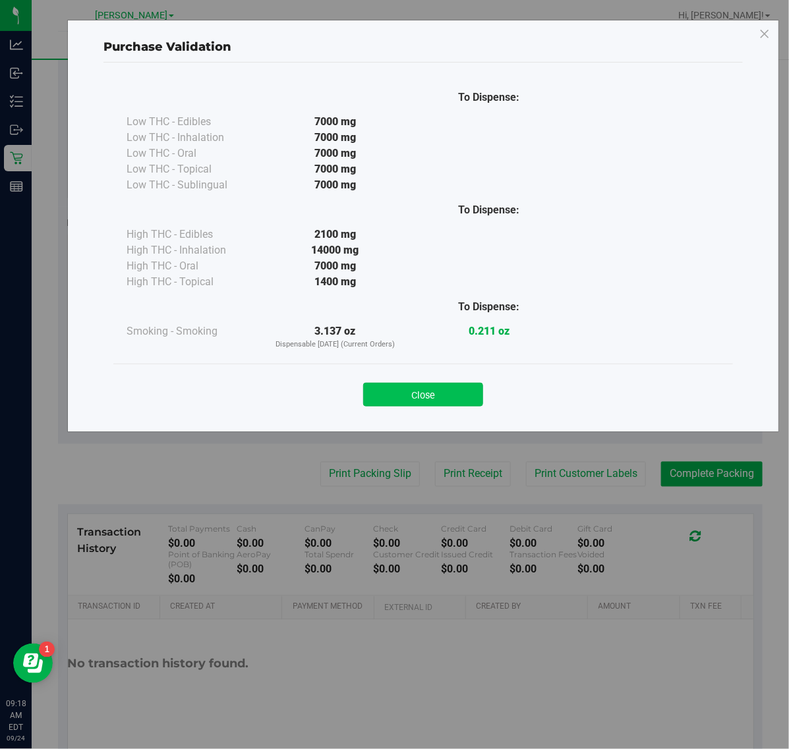
click at [420, 387] on button "Close" at bounding box center [423, 395] width 120 height 24
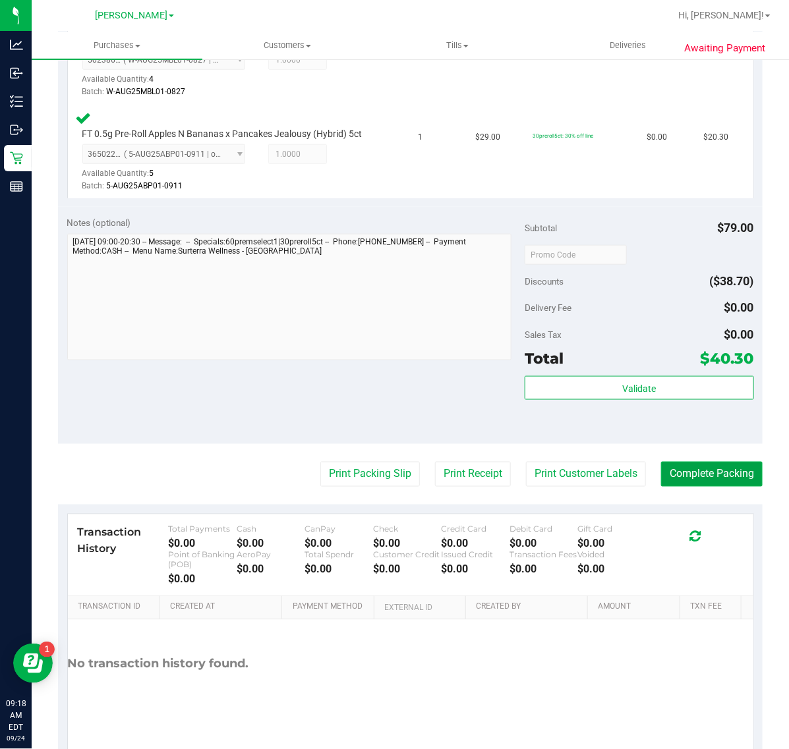
click at [706, 473] on button "Complete Packing" at bounding box center [711, 474] width 101 height 25
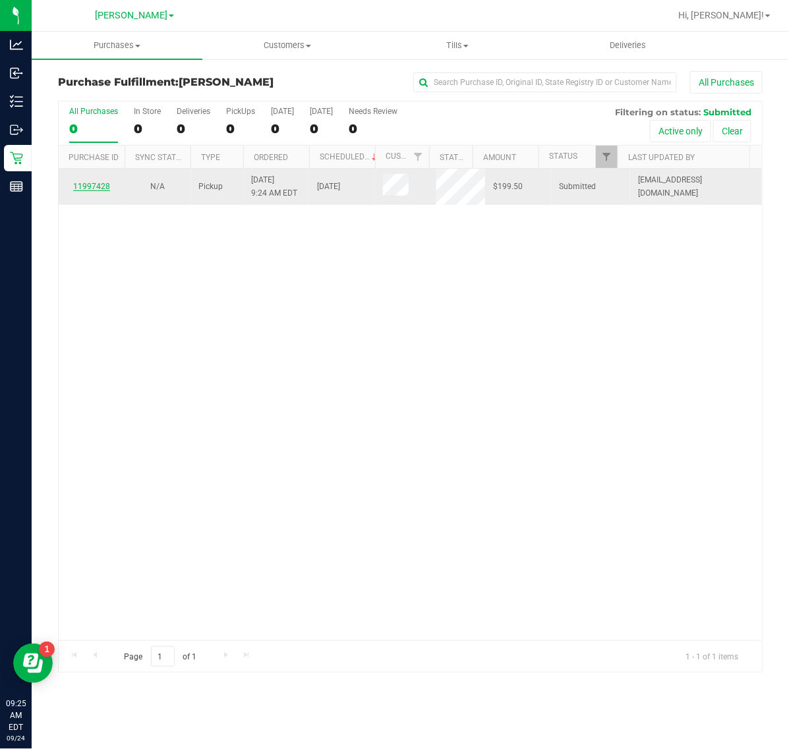
click at [104, 186] on link "11997428" at bounding box center [91, 186] width 37 height 9
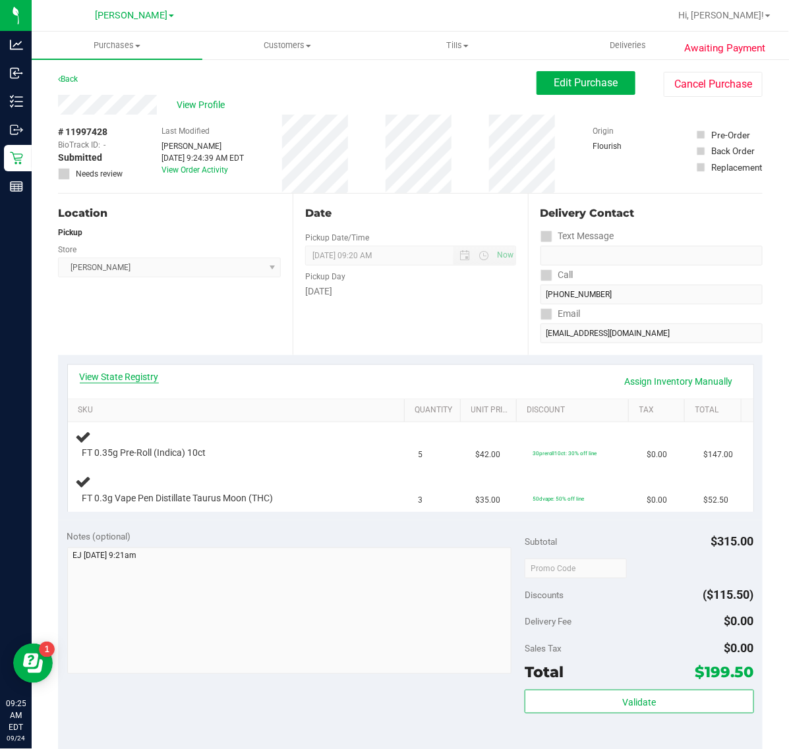
click at [128, 380] on link "View State Registry" at bounding box center [119, 376] width 79 height 13
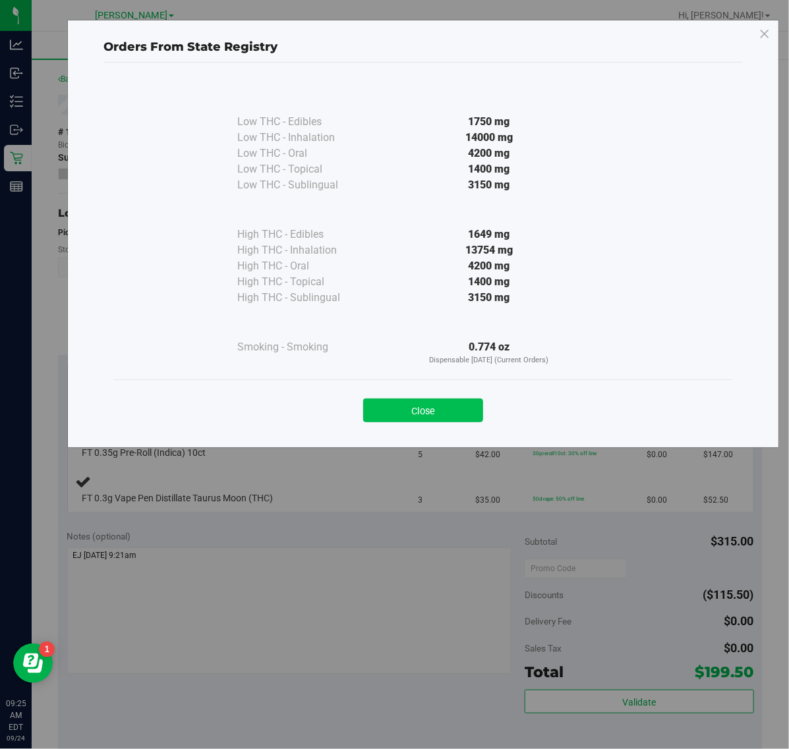
click at [456, 416] on button "Close" at bounding box center [423, 411] width 120 height 24
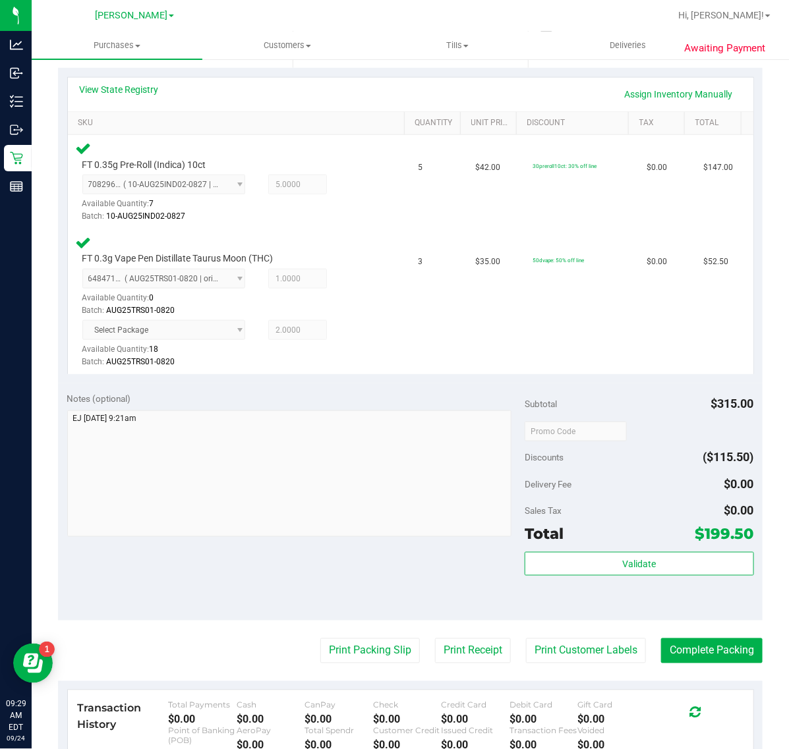
scroll to position [412, 0]
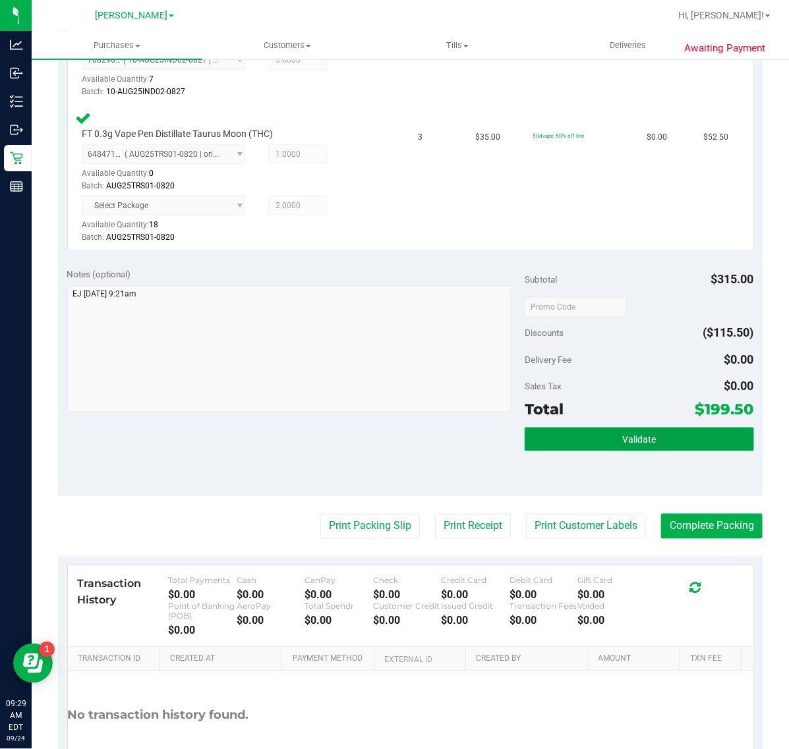
click at [560, 434] on button "Validate" at bounding box center [639, 440] width 229 height 24
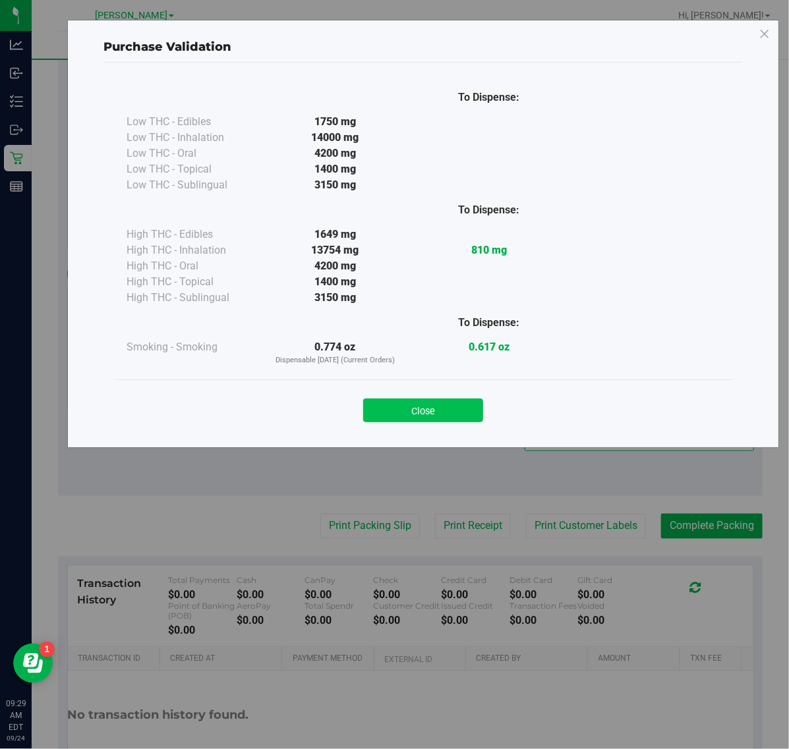
click at [430, 411] on button "Close" at bounding box center [423, 411] width 120 height 24
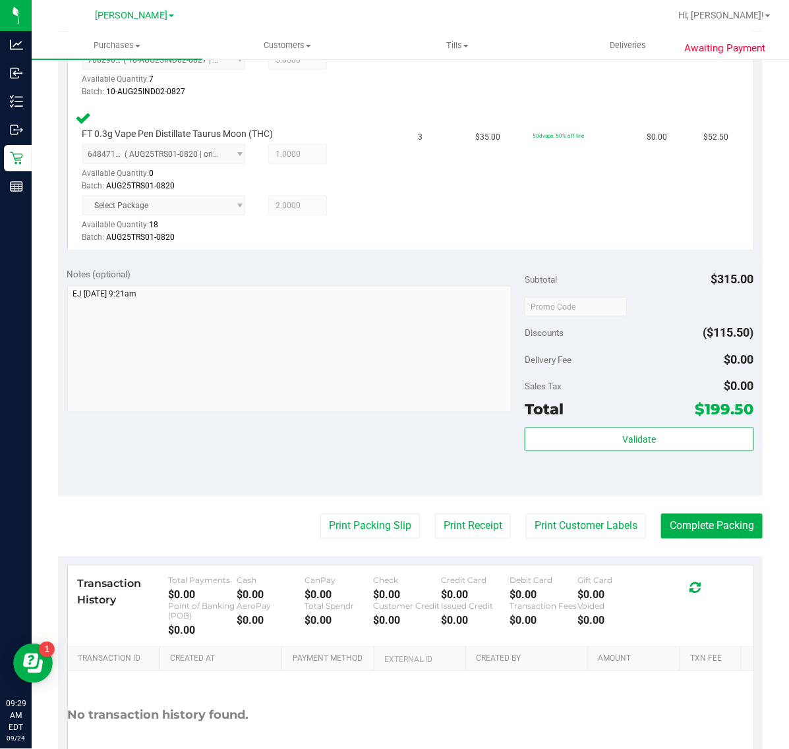
click at [677, 452] on div "Validate" at bounding box center [639, 440] width 229 height 25
click at [677, 438] on button "Validate" at bounding box center [639, 440] width 229 height 24
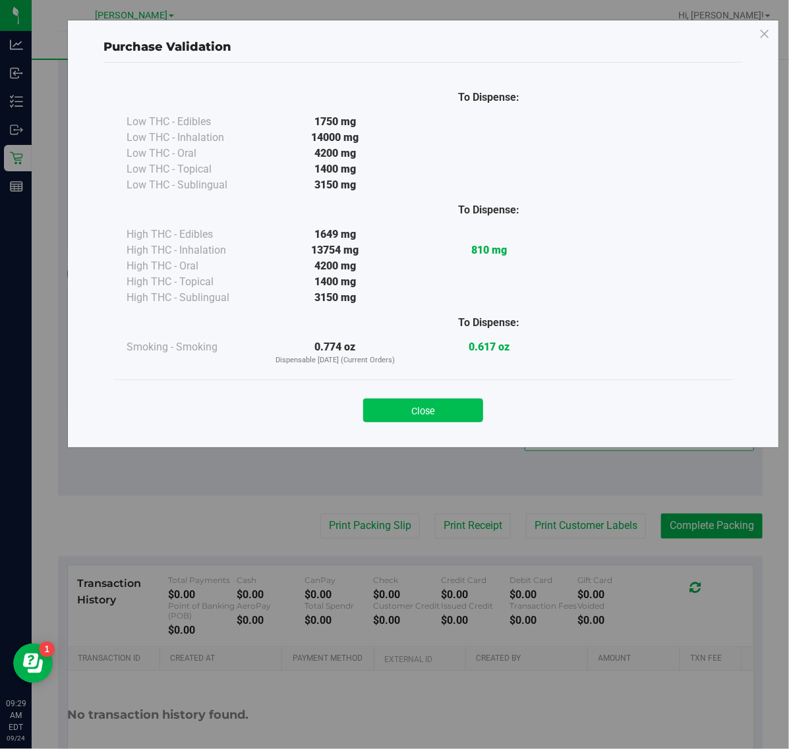
click at [414, 403] on button "Close" at bounding box center [423, 411] width 120 height 24
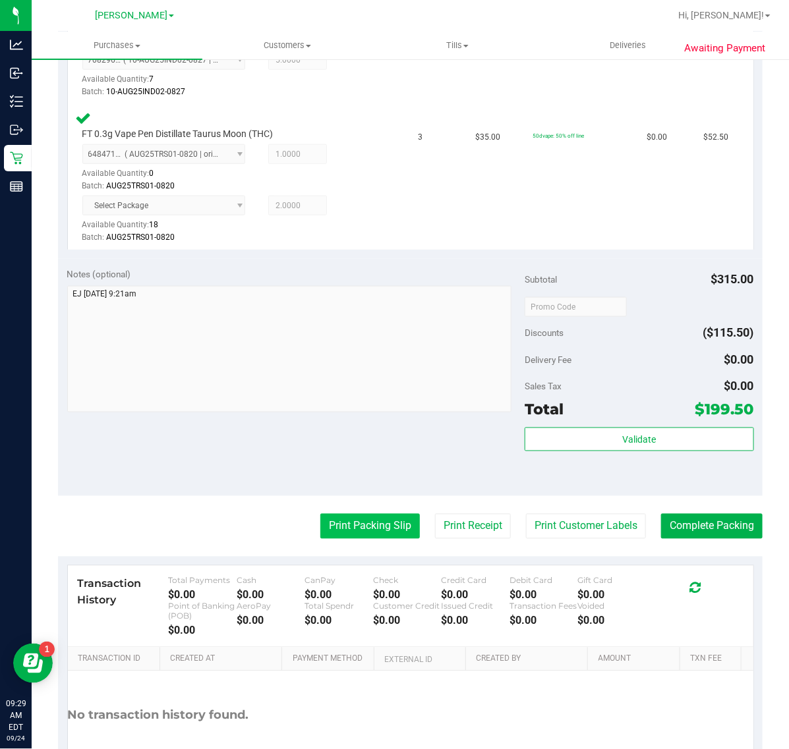
click at [350, 516] on button "Print Packing Slip" at bounding box center [370, 526] width 100 height 25
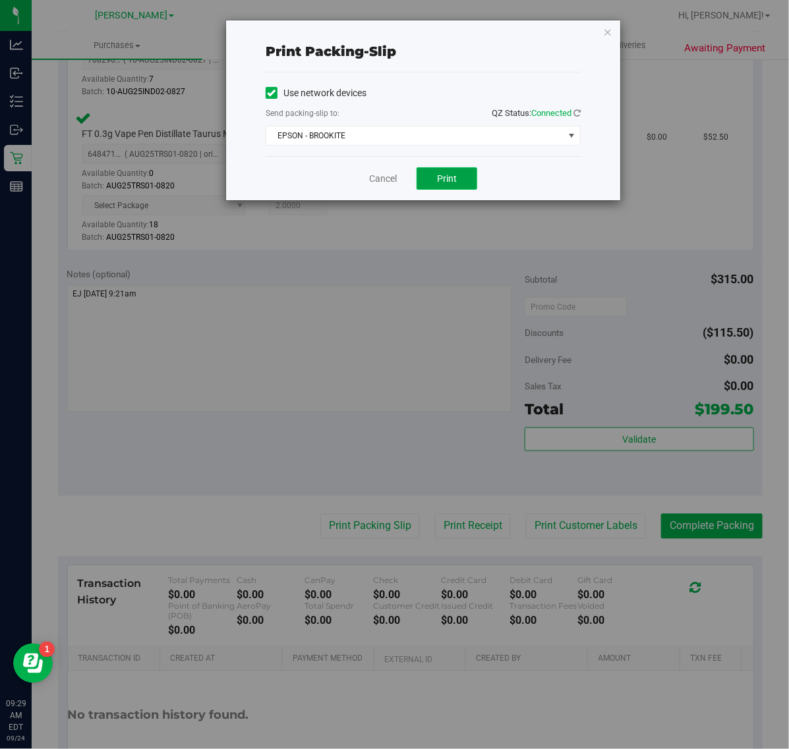
click at [469, 177] on button "Print" at bounding box center [446, 178] width 61 height 22
click at [371, 179] on link "Cancel" at bounding box center [383, 179] width 28 height 14
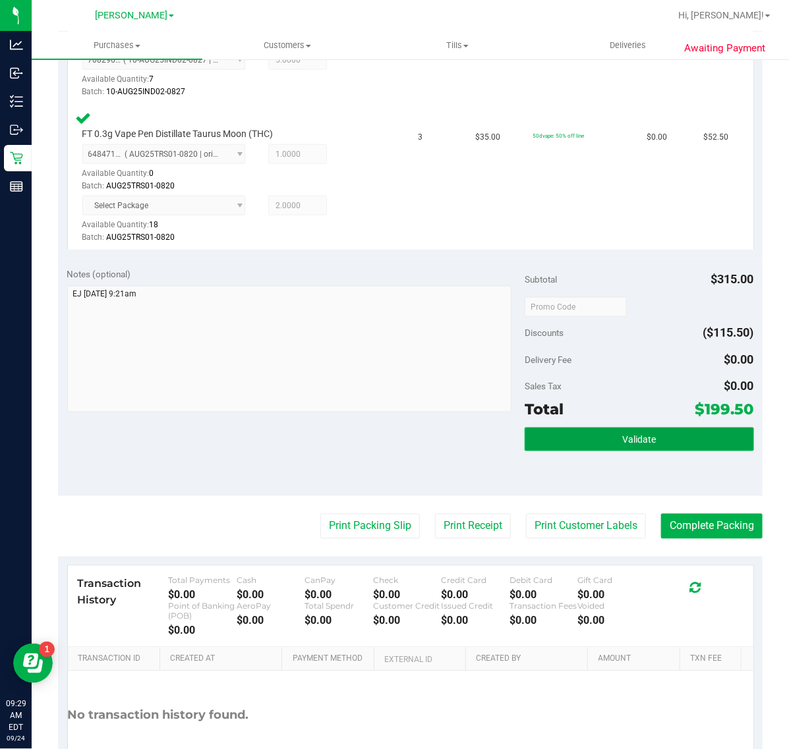
click at [555, 445] on button "Validate" at bounding box center [639, 440] width 229 height 24
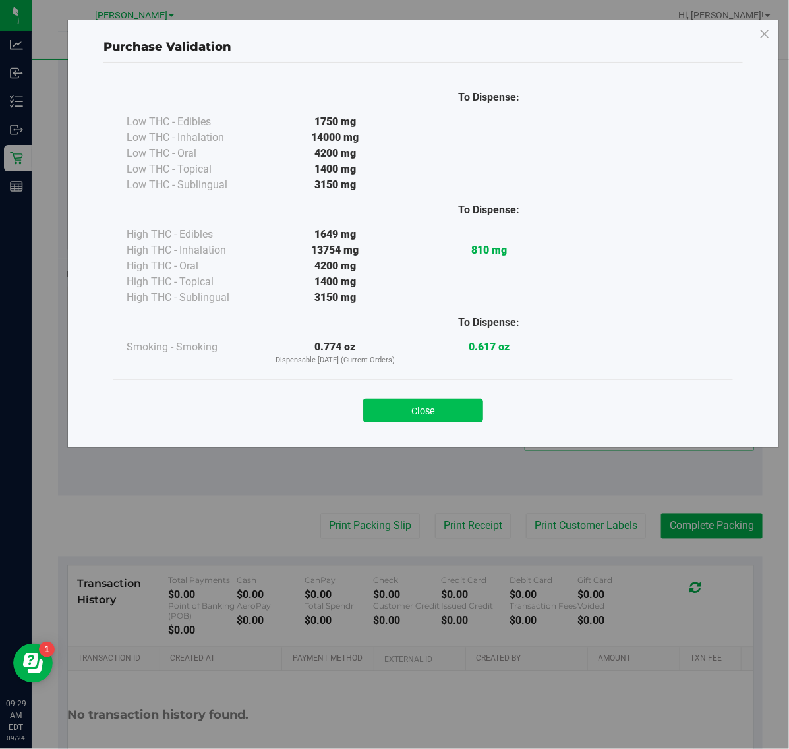
click at [420, 416] on button "Close" at bounding box center [423, 411] width 120 height 24
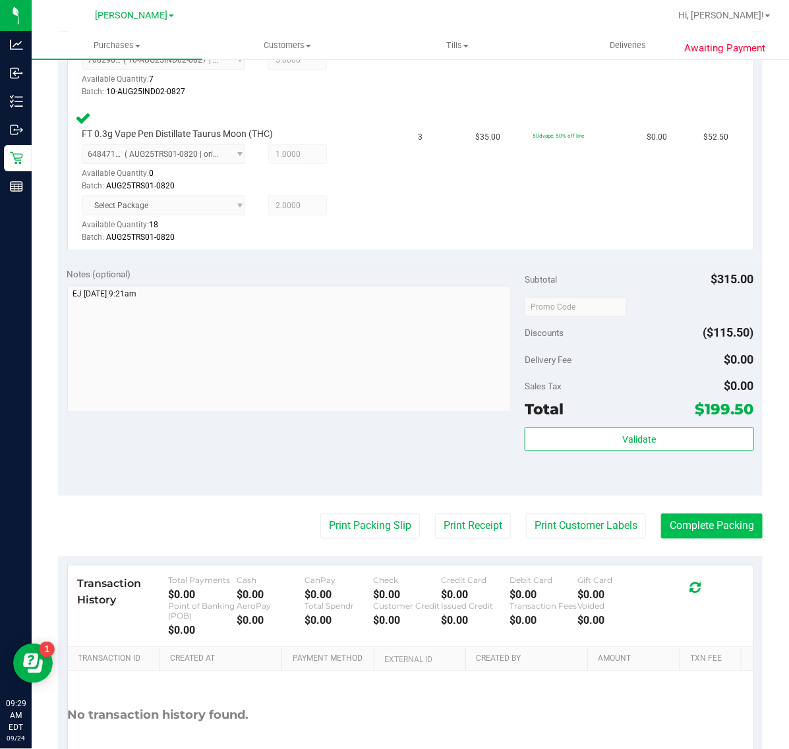
click at [679, 525] on button "Complete Packing" at bounding box center [711, 526] width 101 height 25
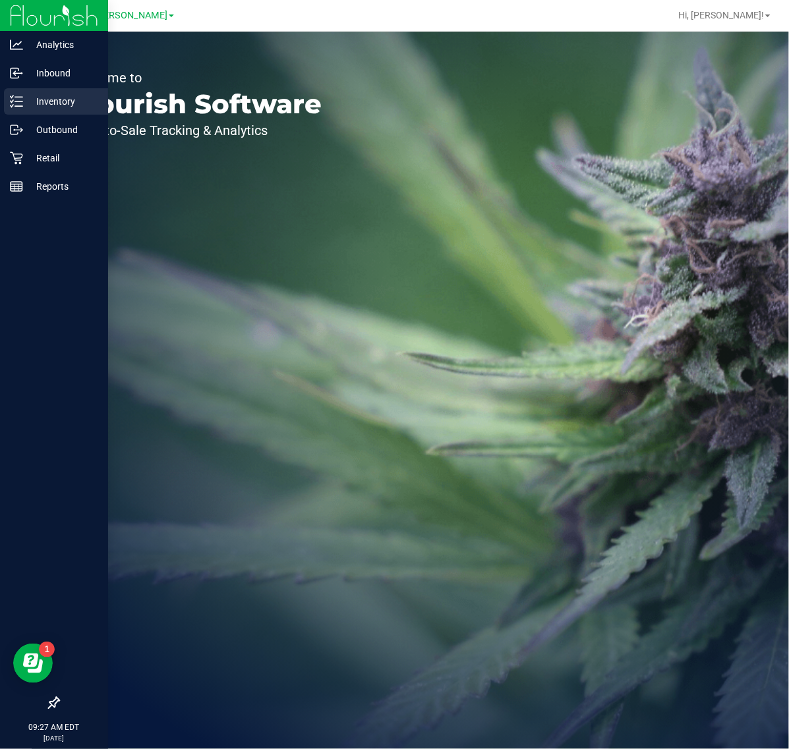
click at [17, 100] on icon at bounding box center [16, 101] width 13 height 13
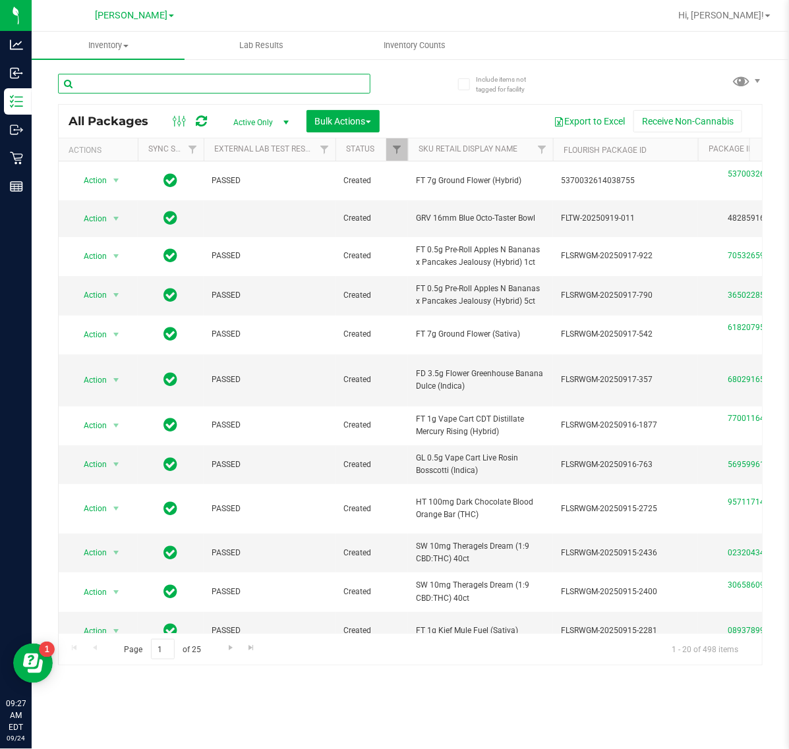
click at [285, 86] on input "text" at bounding box center [214, 84] width 312 height 20
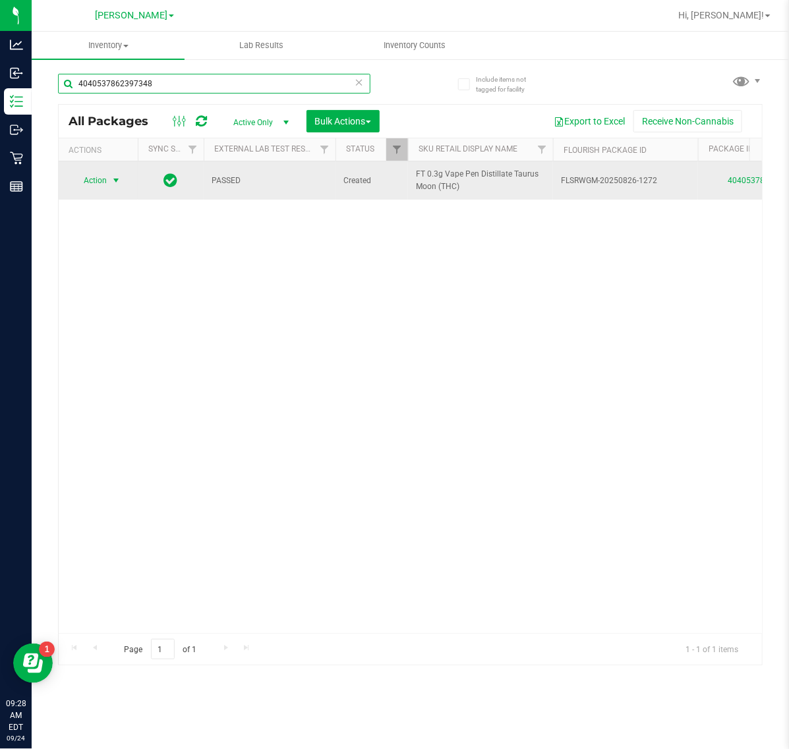
type input "4040537862397348"
click at [104, 185] on span "Action" at bounding box center [90, 180] width 36 height 18
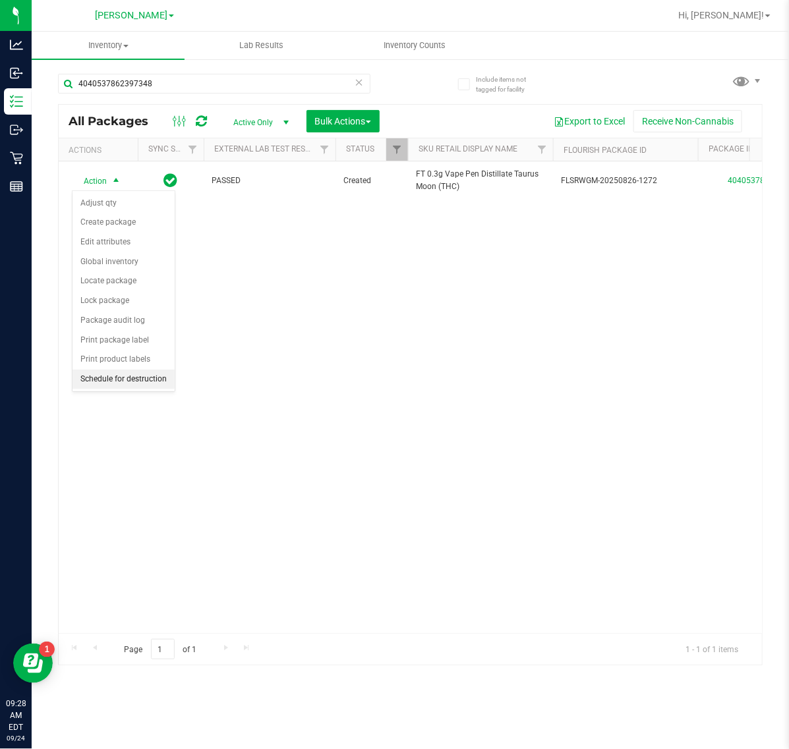
click at [133, 387] on li "Schedule for destruction" at bounding box center [123, 380] width 102 height 20
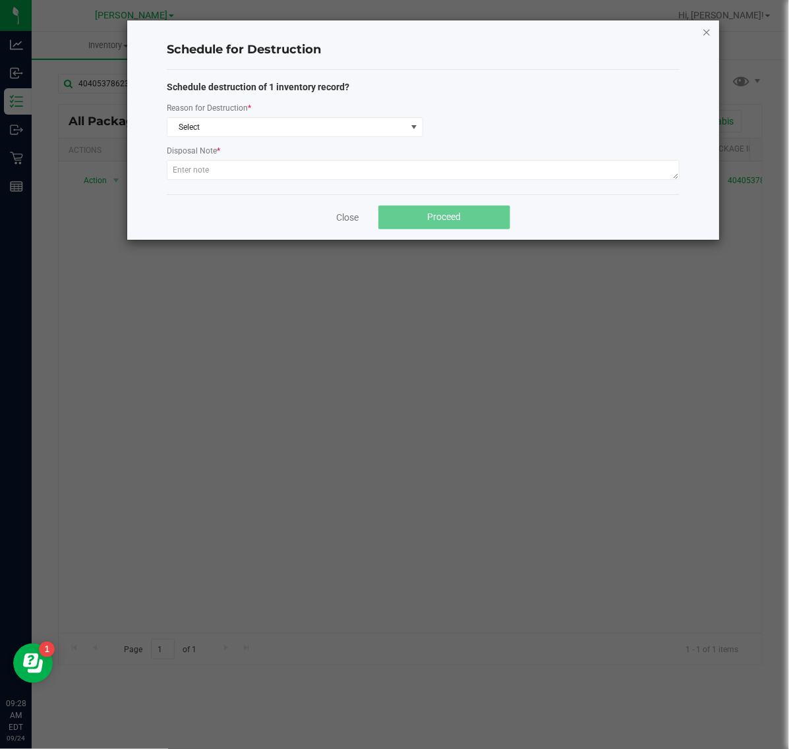
click at [706, 26] on icon "button" at bounding box center [706, 32] width 9 height 16
